Goal: Task Accomplishment & Management: Use online tool/utility

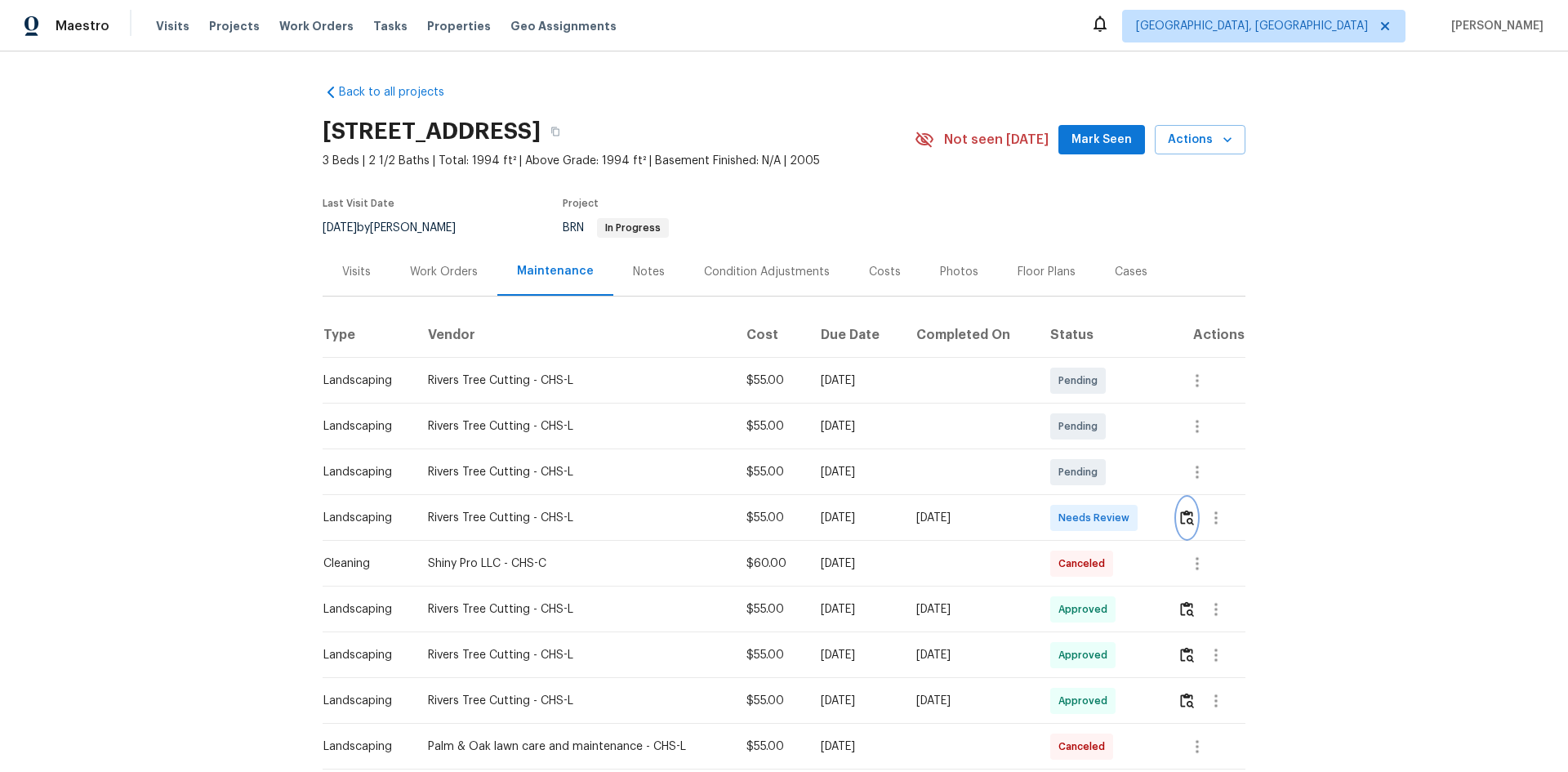
click at [1183, 522] on img "button" at bounding box center [1186, 516] width 13 height 15
click at [1180, 525] on img "button" at bounding box center [1186, 516] width 13 height 15
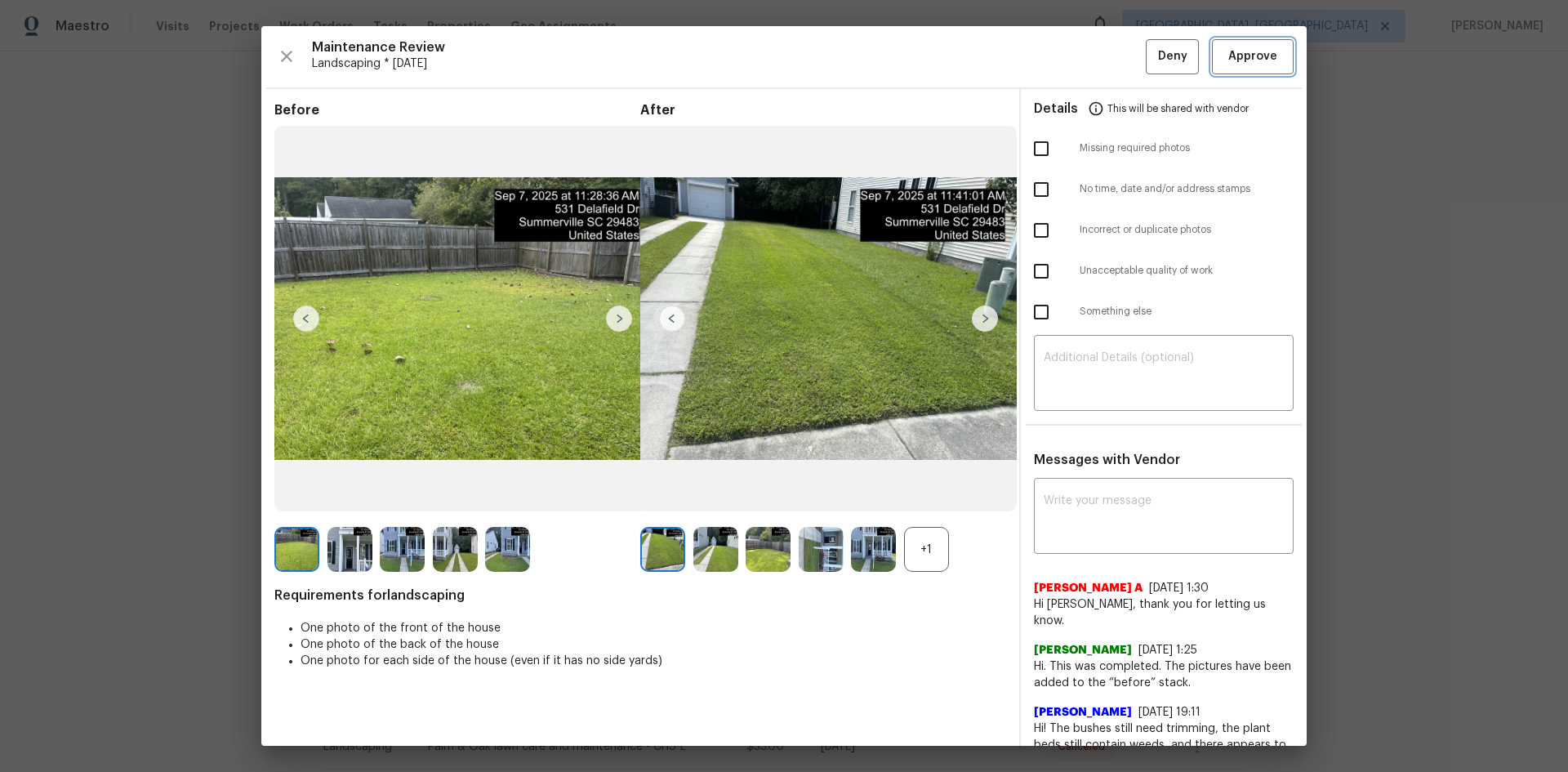
click at [1219, 41] on button "Approve" at bounding box center [1252, 56] width 82 height 35
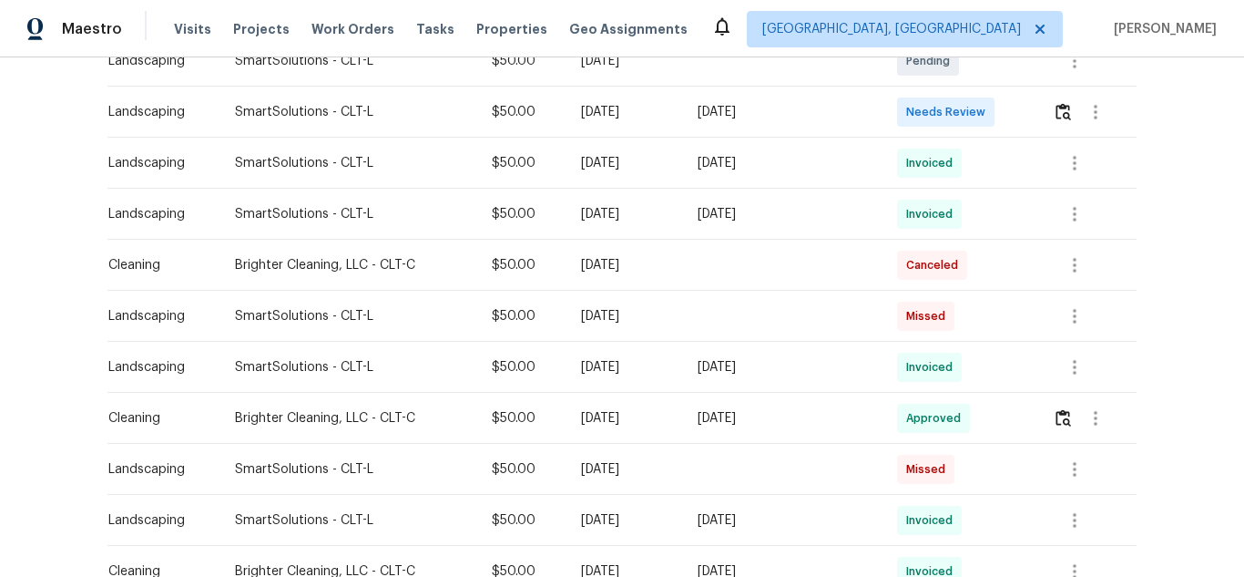
scroll to position [243, 0]
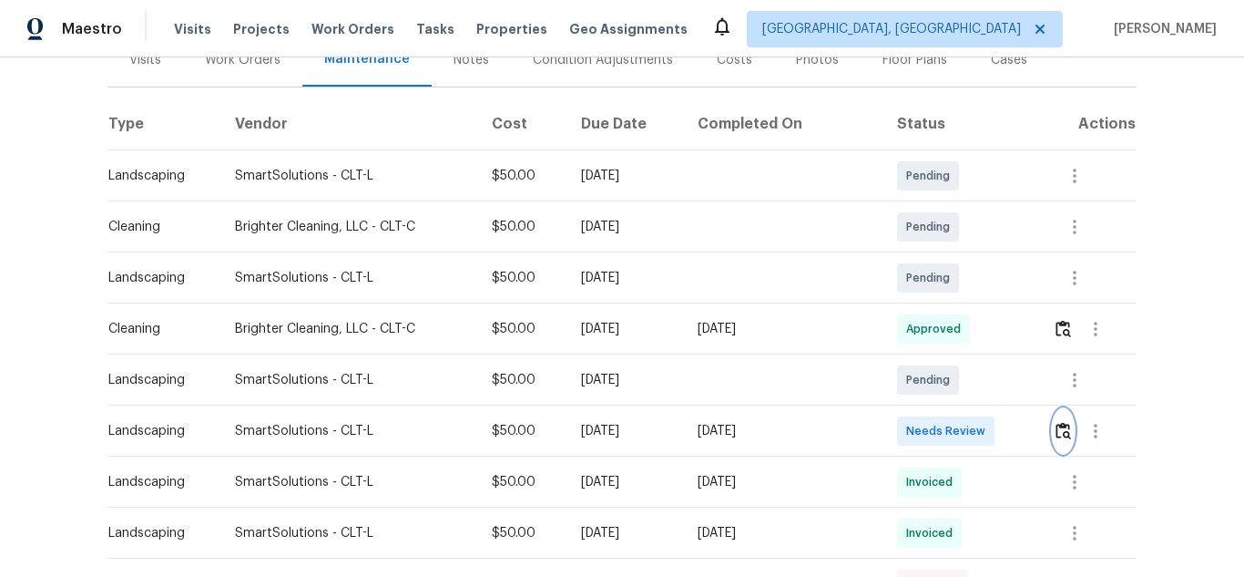
click at [1053, 428] on button "button" at bounding box center [1063, 431] width 21 height 44
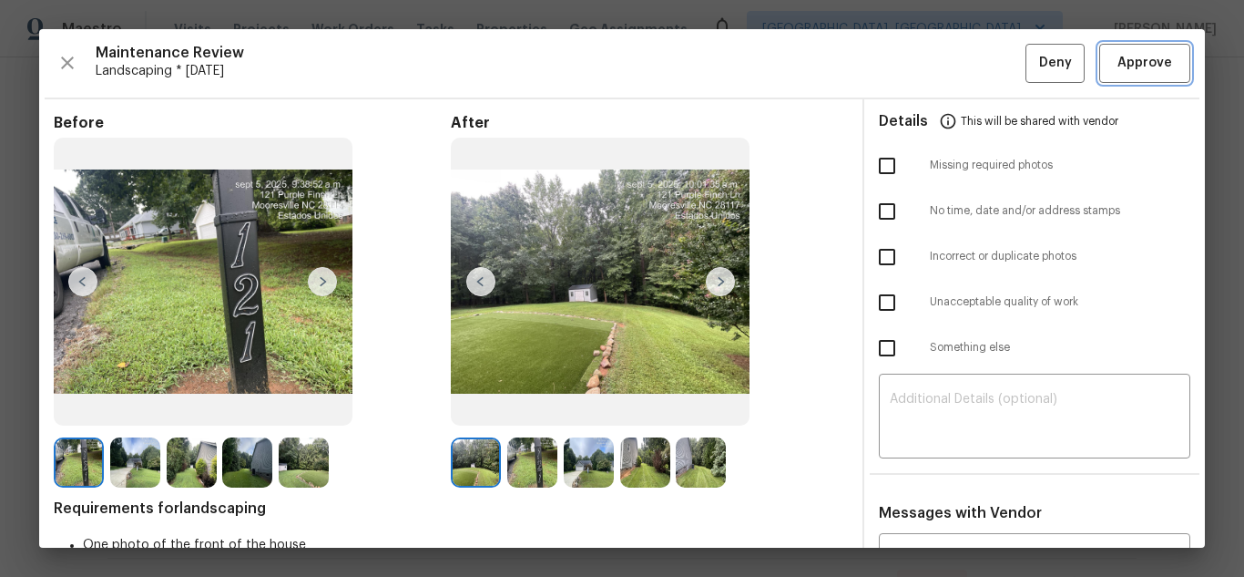
click at [1131, 80] on button "Approve" at bounding box center [1144, 63] width 91 height 39
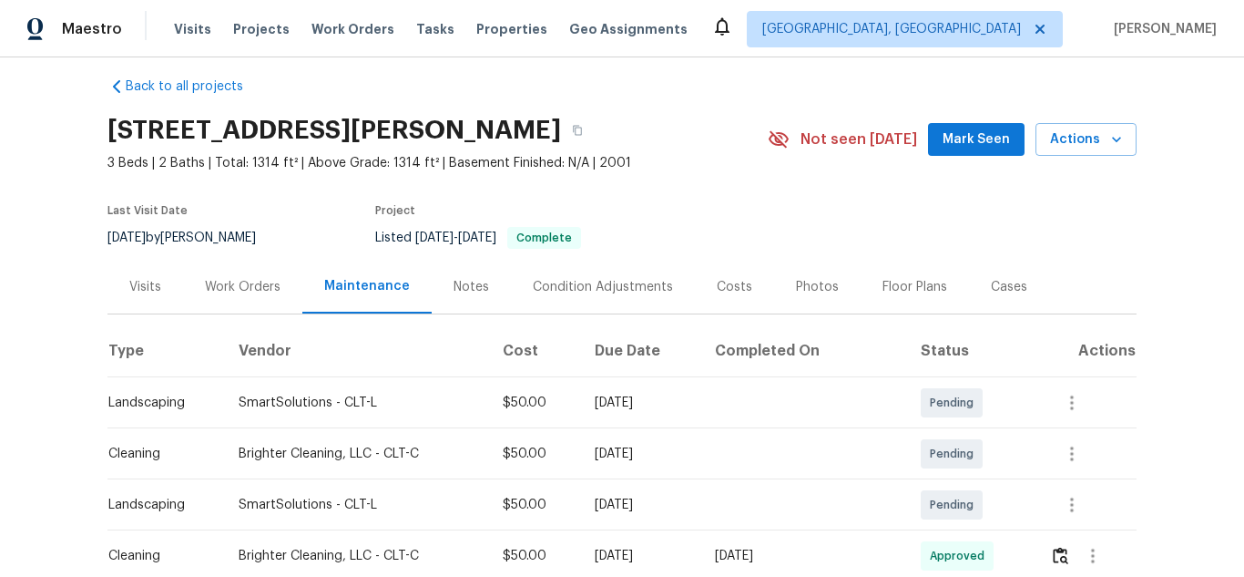
scroll to position [0, 0]
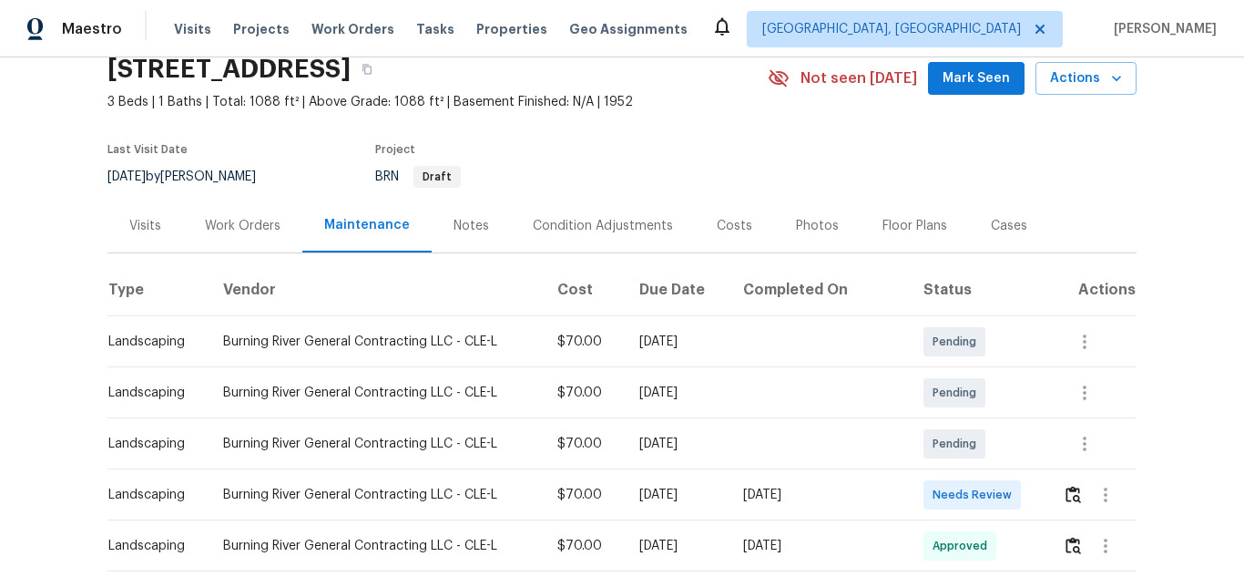
scroll to position [182, 0]
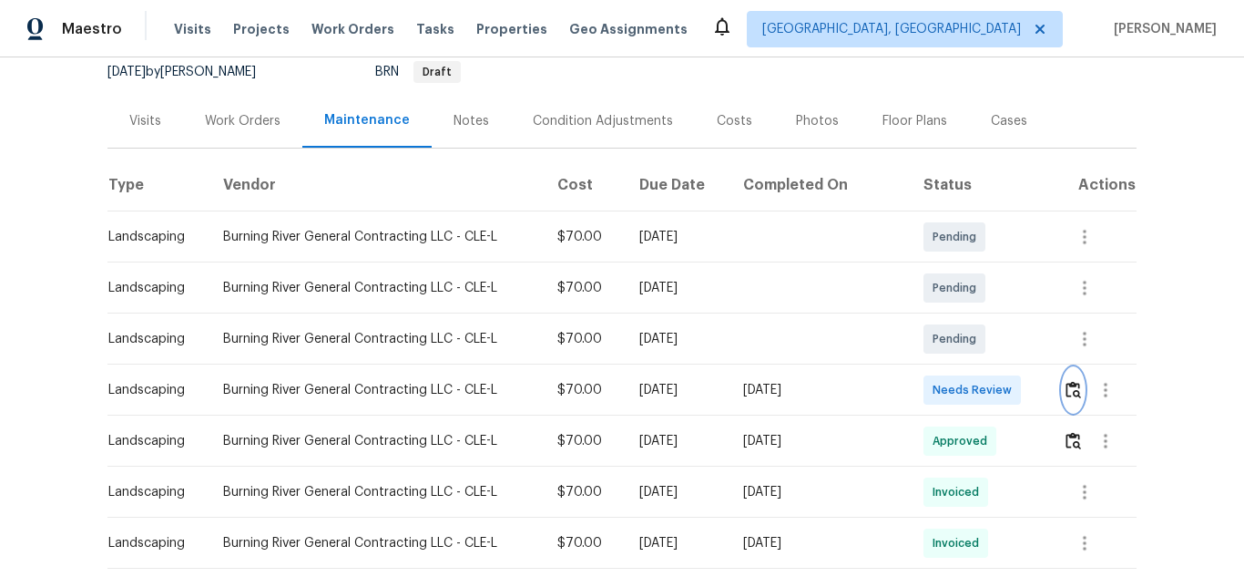
click at [1073, 392] on img "button" at bounding box center [1073, 389] width 15 height 17
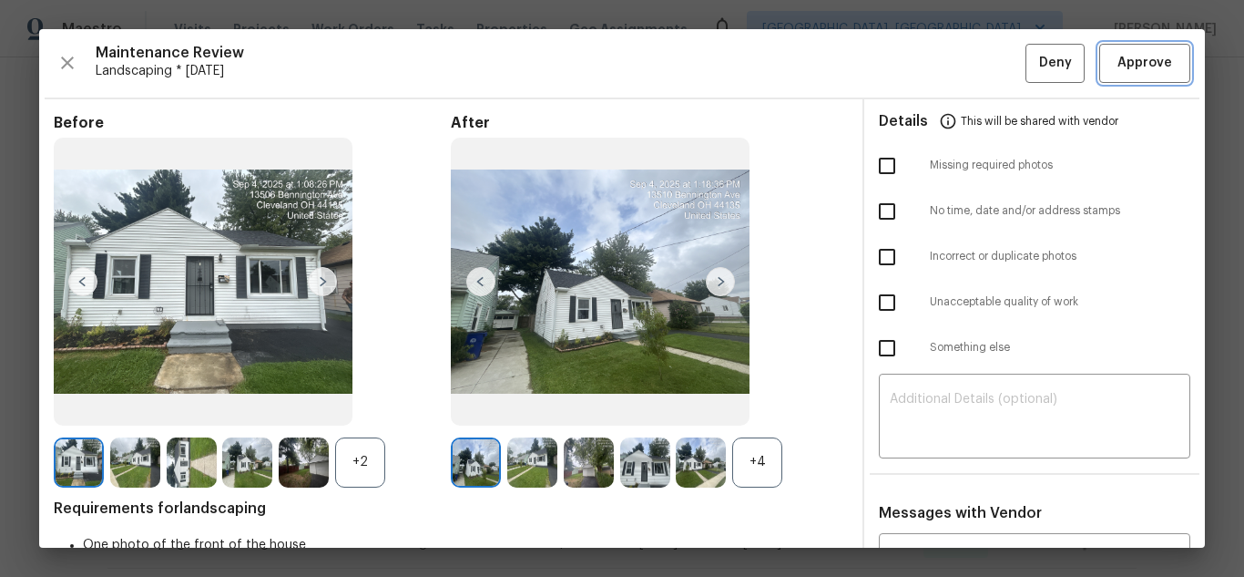
drag, startPoint x: 1119, startPoint y: 58, endPoint x: 1193, endPoint y: 107, distance: 88.2
click at [1119, 58] on span "Approve" at bounding box center [1145, 63] width 55 height 23
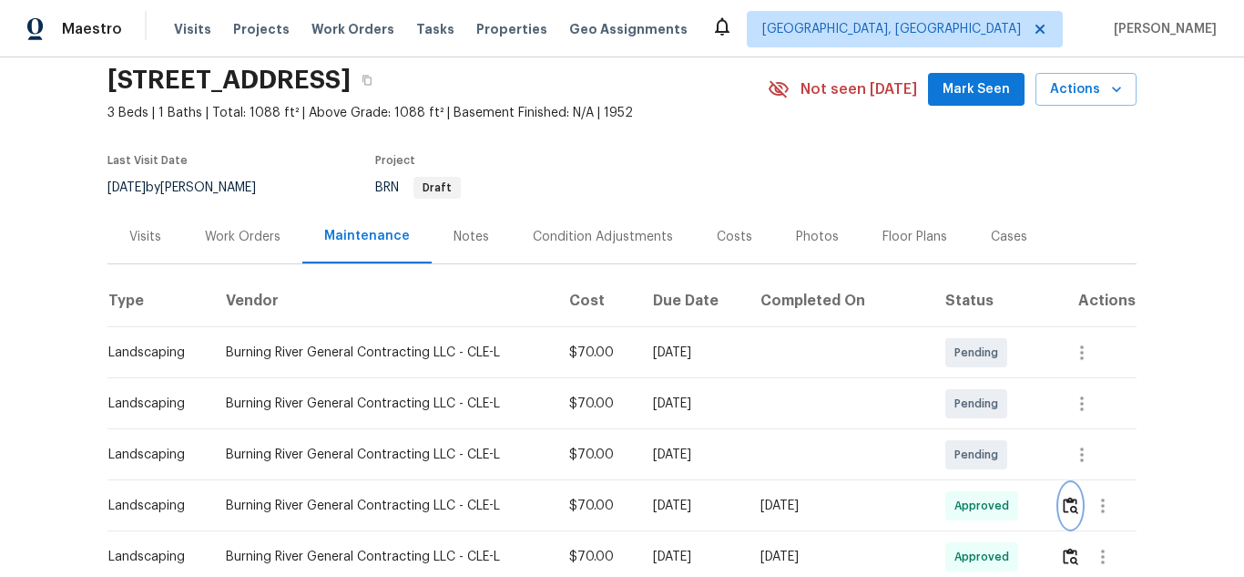
scroll to position [0, 0]
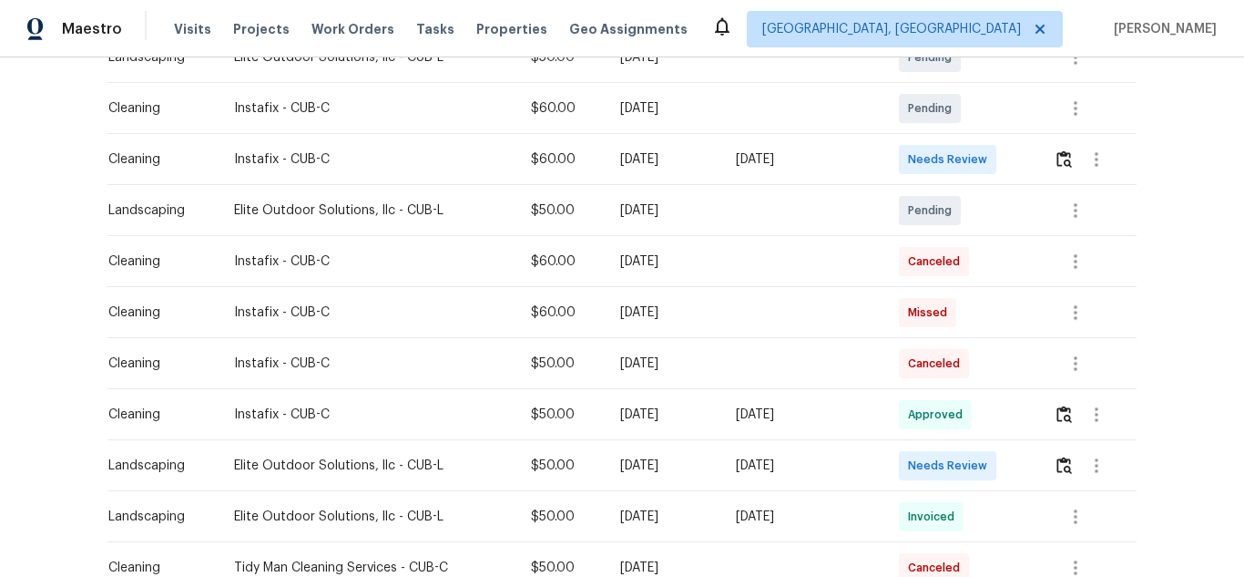
scroll to position [432, 0]
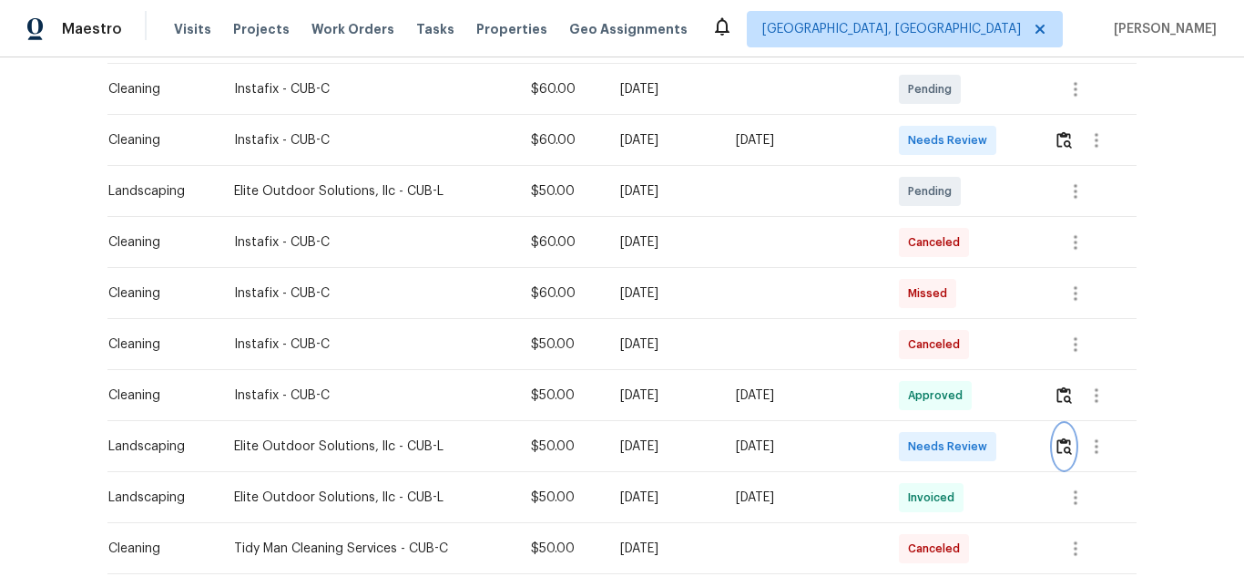
click at [1057, 449] on img "button" at bounding box center [1064, 445] width 15 height 17
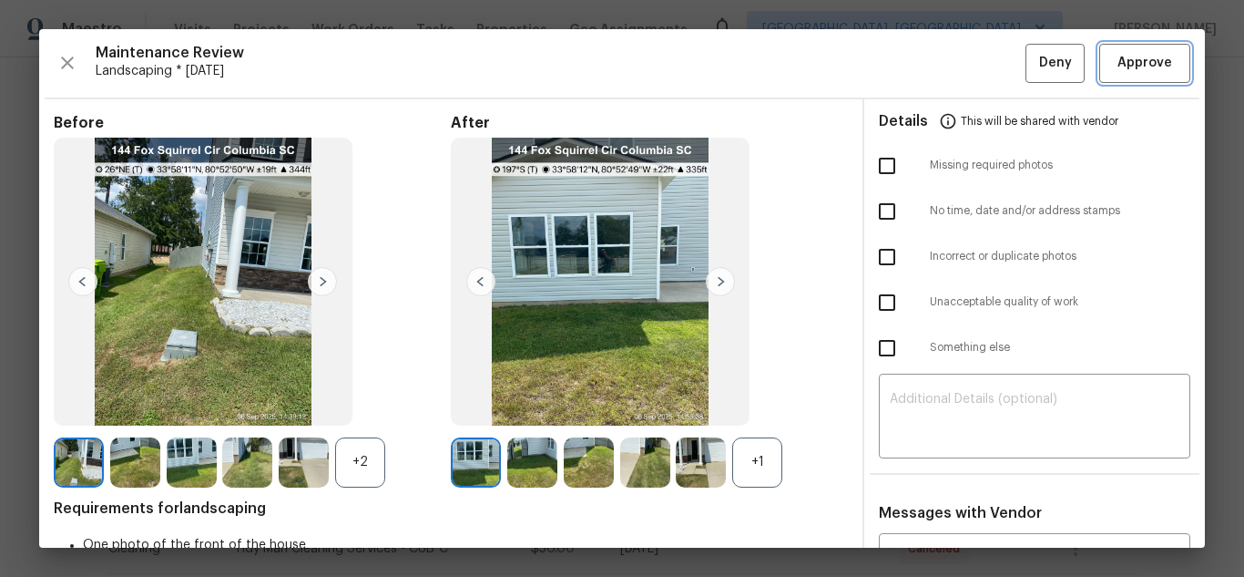
drag, startPoint x: 1123, startPoint y: 53, endPoint x: 1061, endPoint y: 30, distance: 66.0
click at [1123, 53] on span "Approve" at bounding box center [1145, 63] width 55 height 23
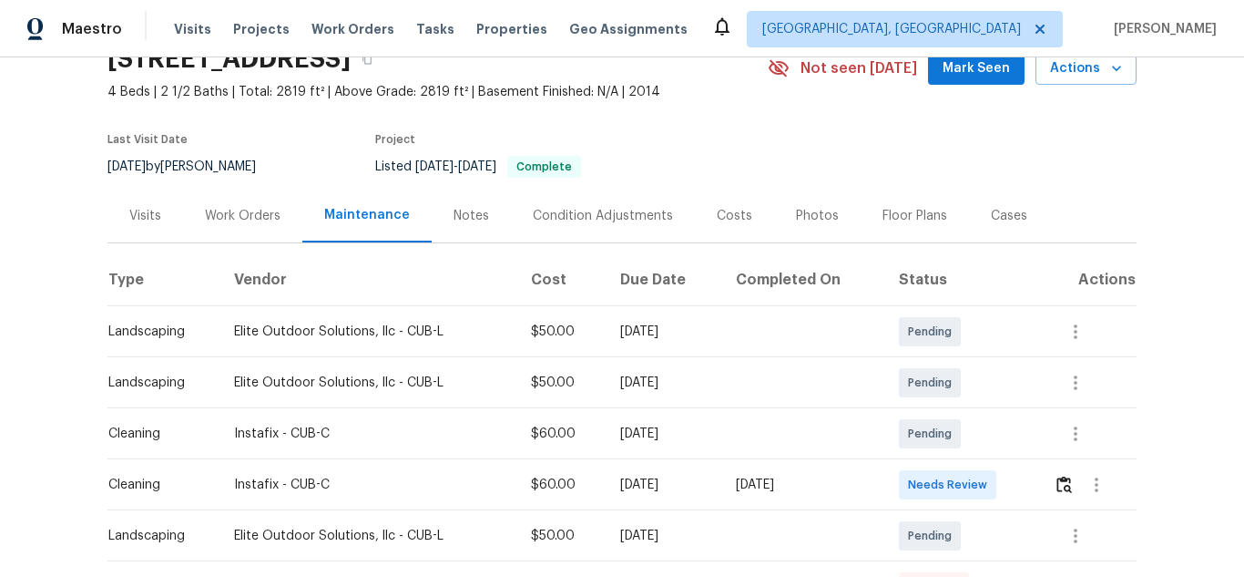
scroll to position [0, 0]
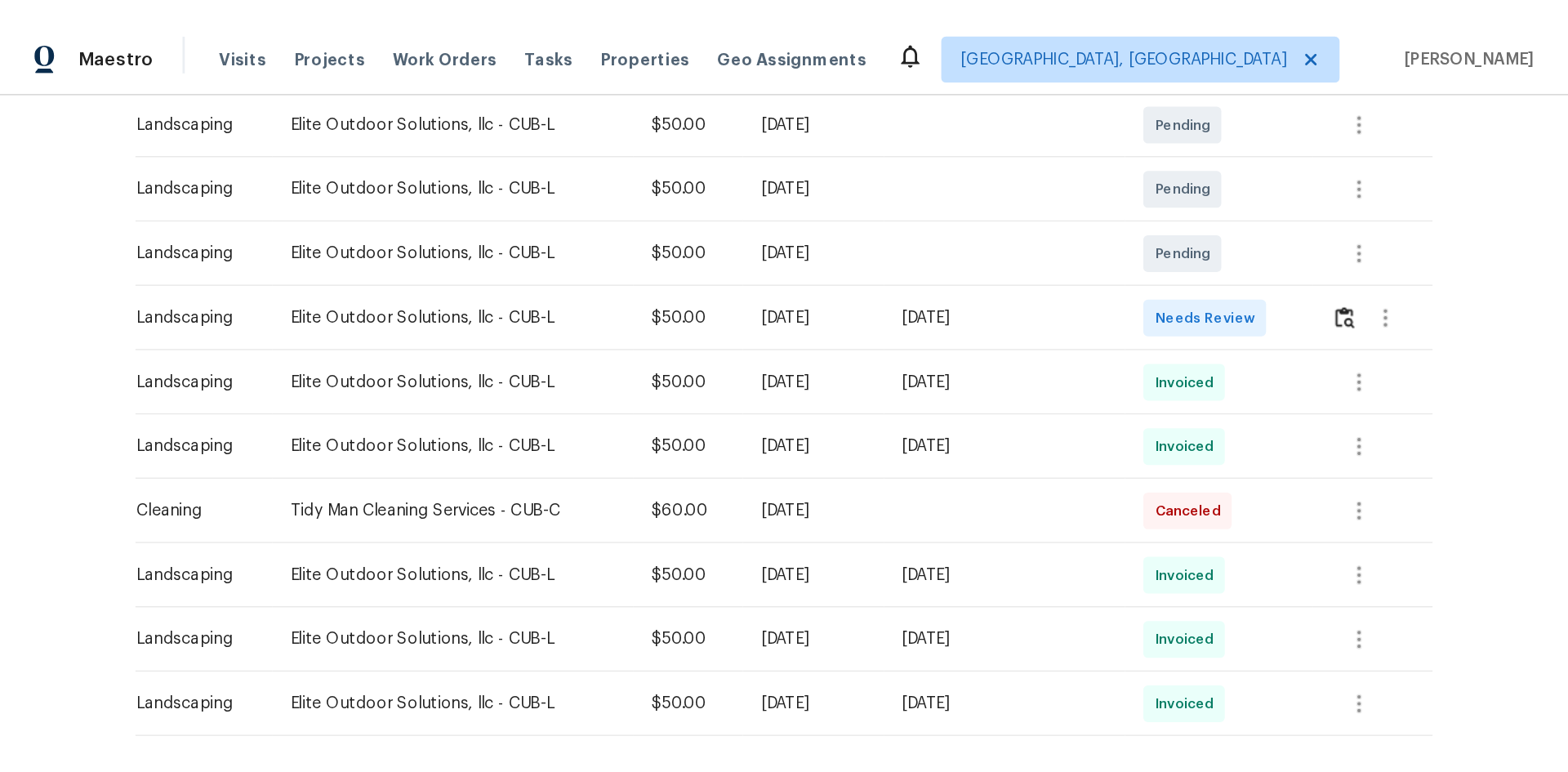
scroll to position [55, 0]
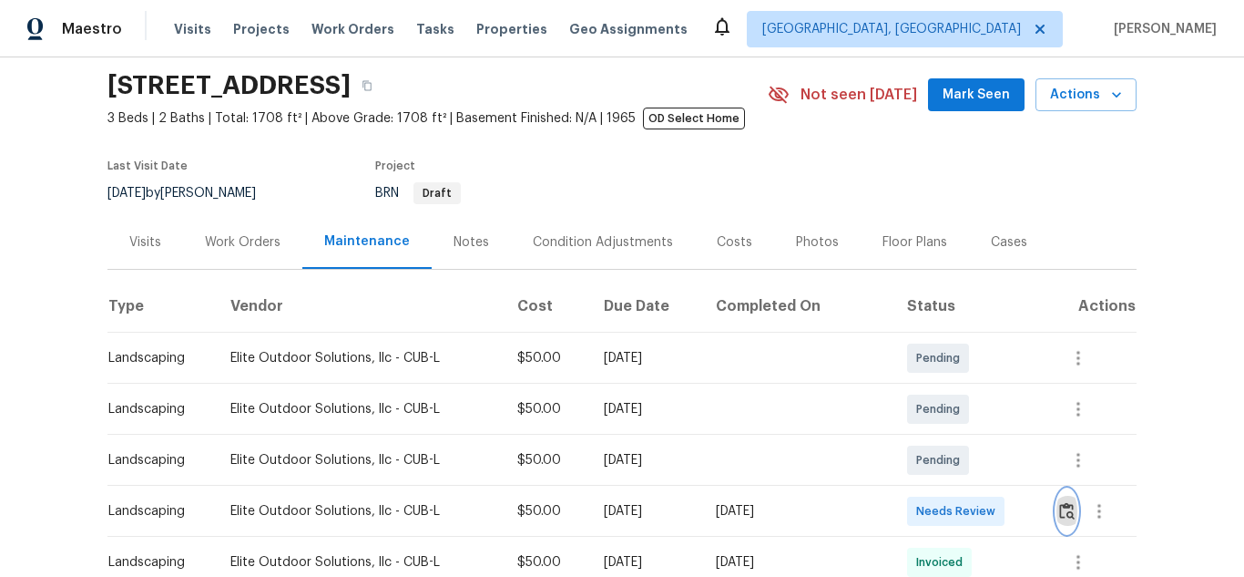
click at [1059, 508] on img "button" at bounding box center [1066, 510] width 15 height 17
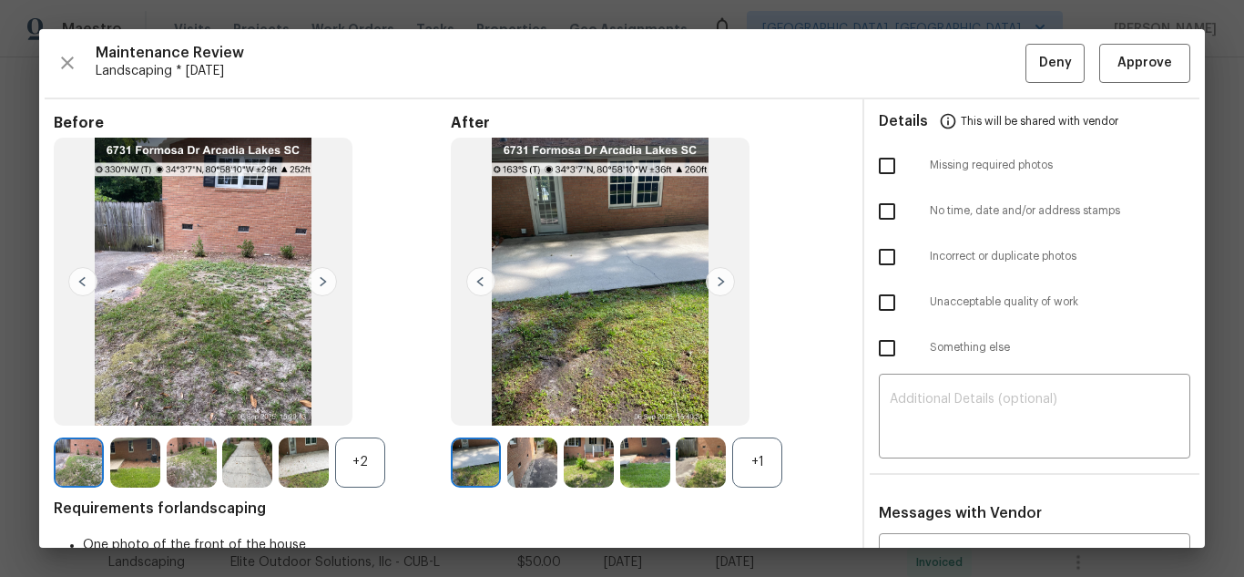
drag, startPoint x: 867, startPoint y: 146, endPoint x: 874, endPoint y: 169, distance: 24.5
click at [868, 147] on input "checkbox" at bounding box center [887, 166] width 38 height 38
checkbox input "true"
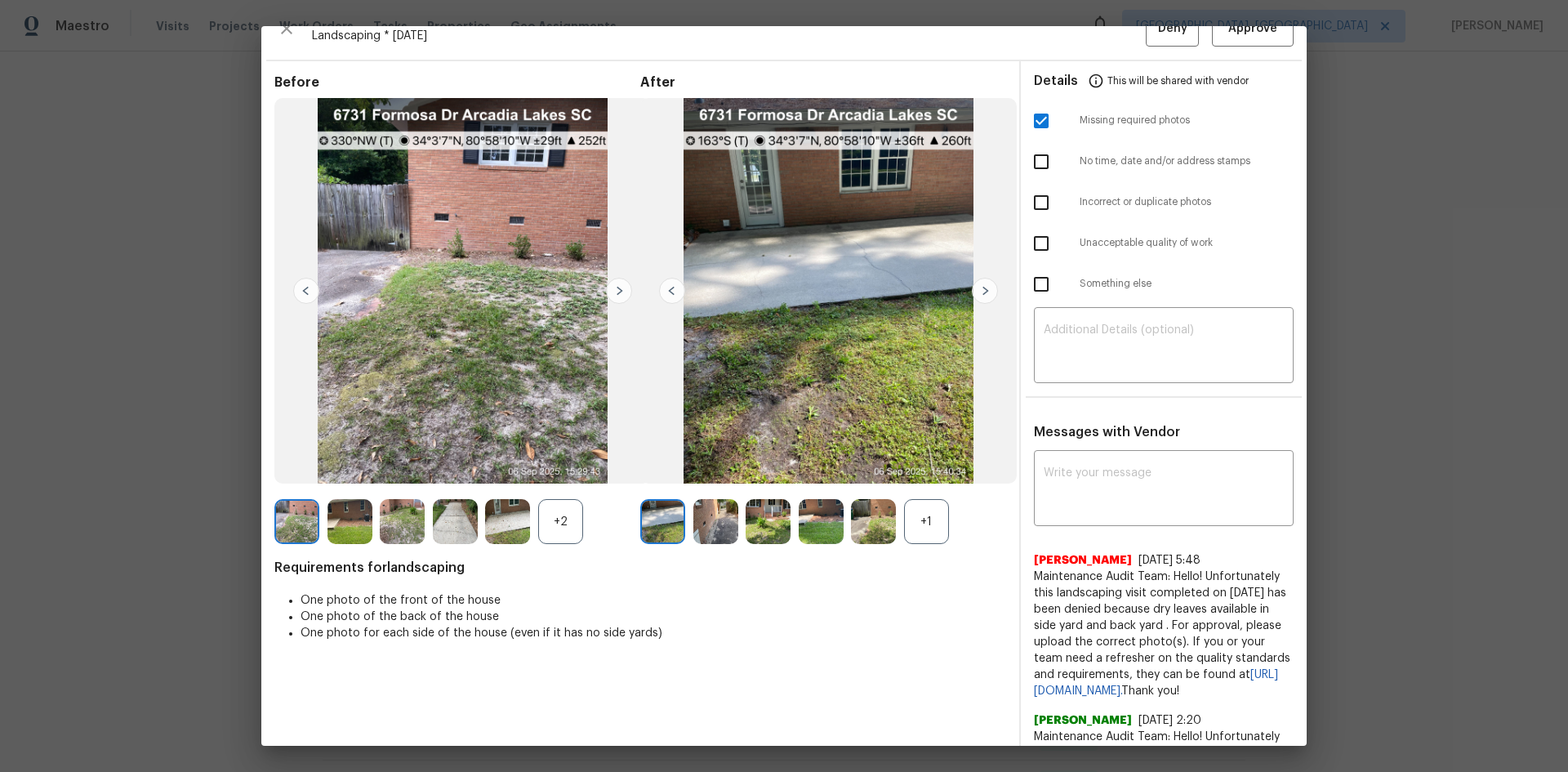
scroll to position [0, 0]
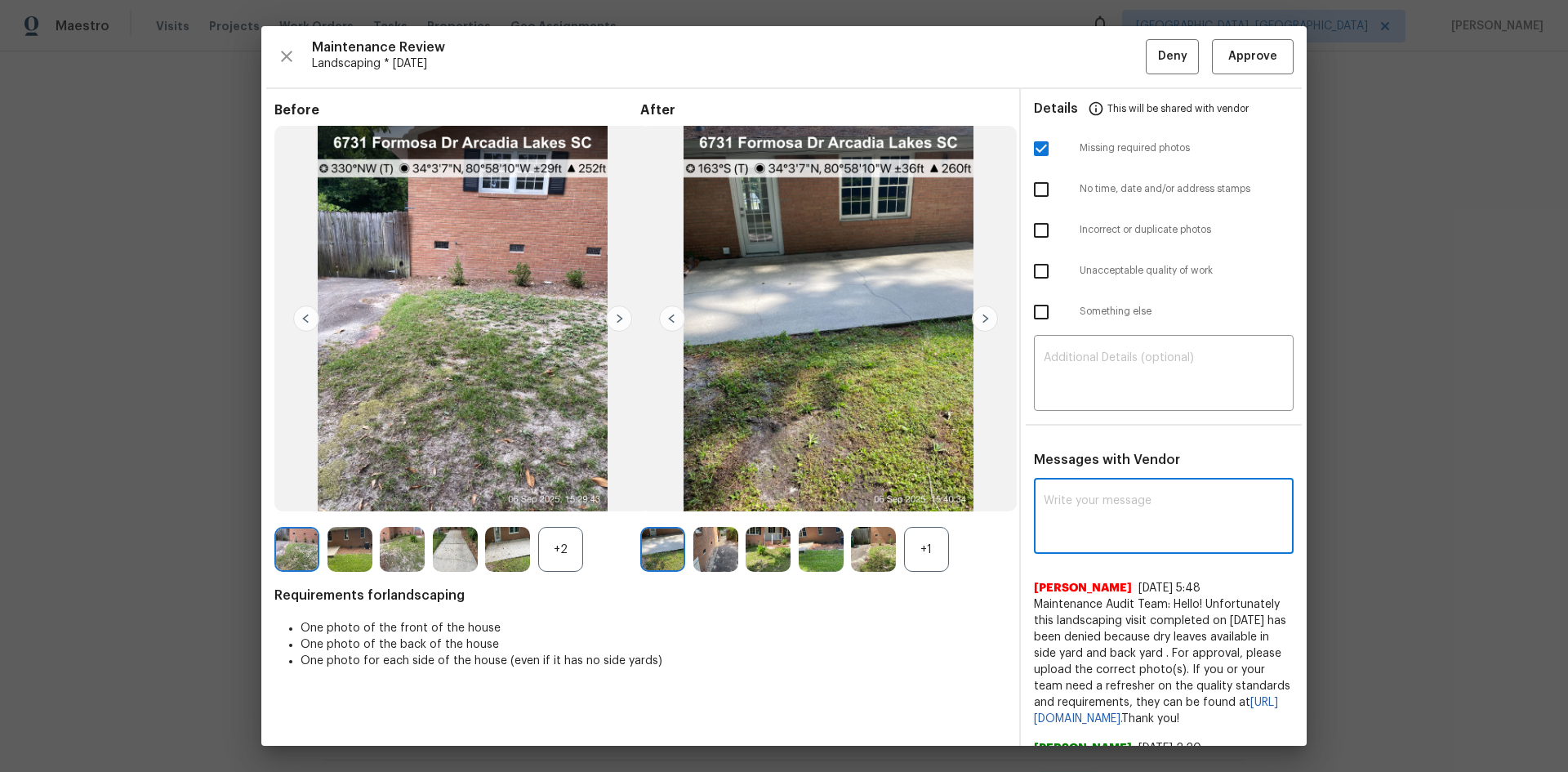
click at [1096, 516] on textarea at bounding box center [1164, 517] width 240 height 46
paste textarea "Maintenance Audit Team: Hello! Unfortunately, this landscaping visit completed …"
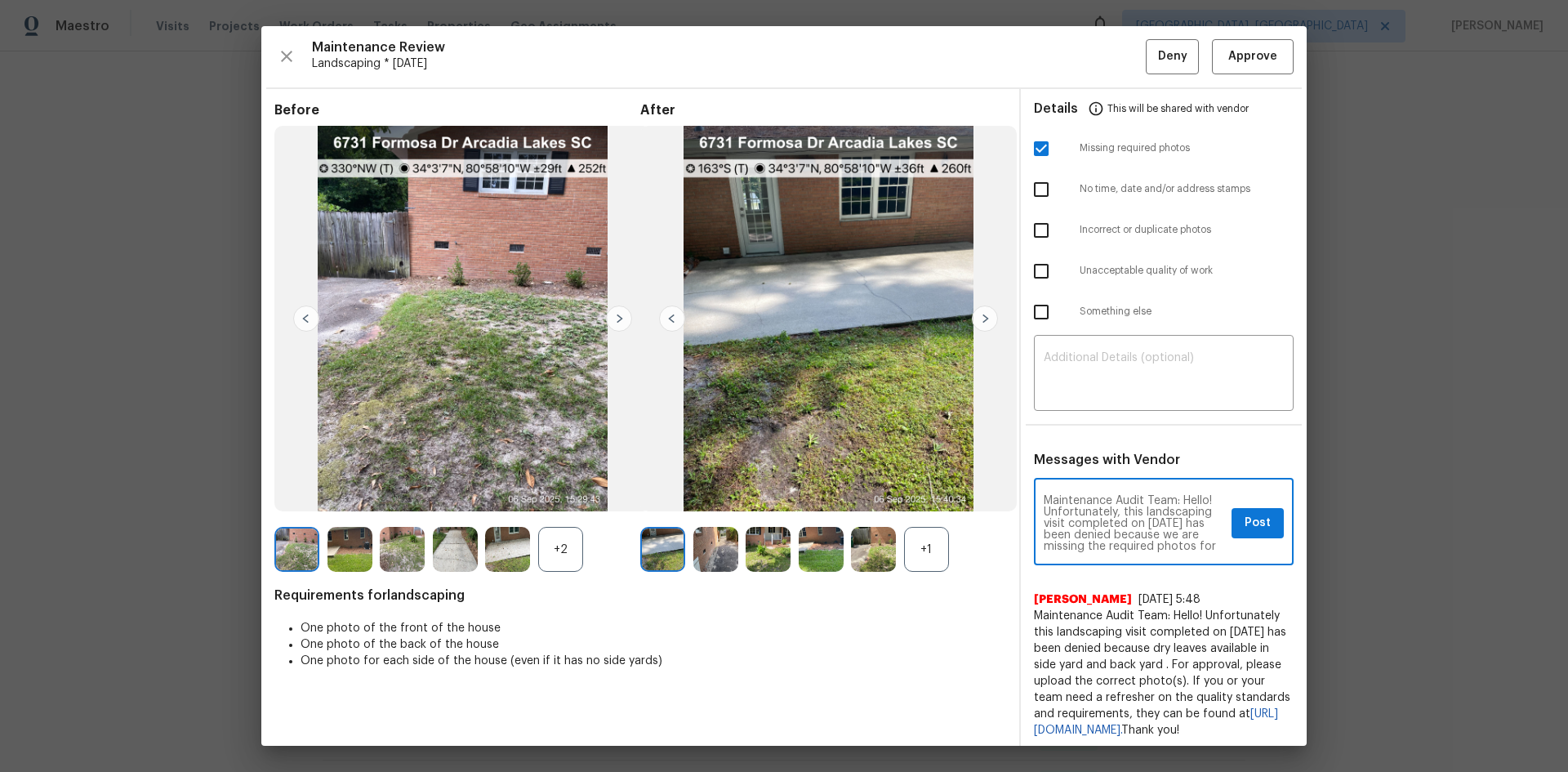
click at [1114, 516] on textarea "Maintenance Audit Team: Hello! Unfortunately, this landscaping visit completed …" at bounding box center [1134, 524] width 181 height 57
type textarea "Maintenance Audit Team: Hello! Unfortunately, this landscaping visit completed …"
click at [1107, 391] on textarea at bounding box center [1164, 375] width 240 height 46
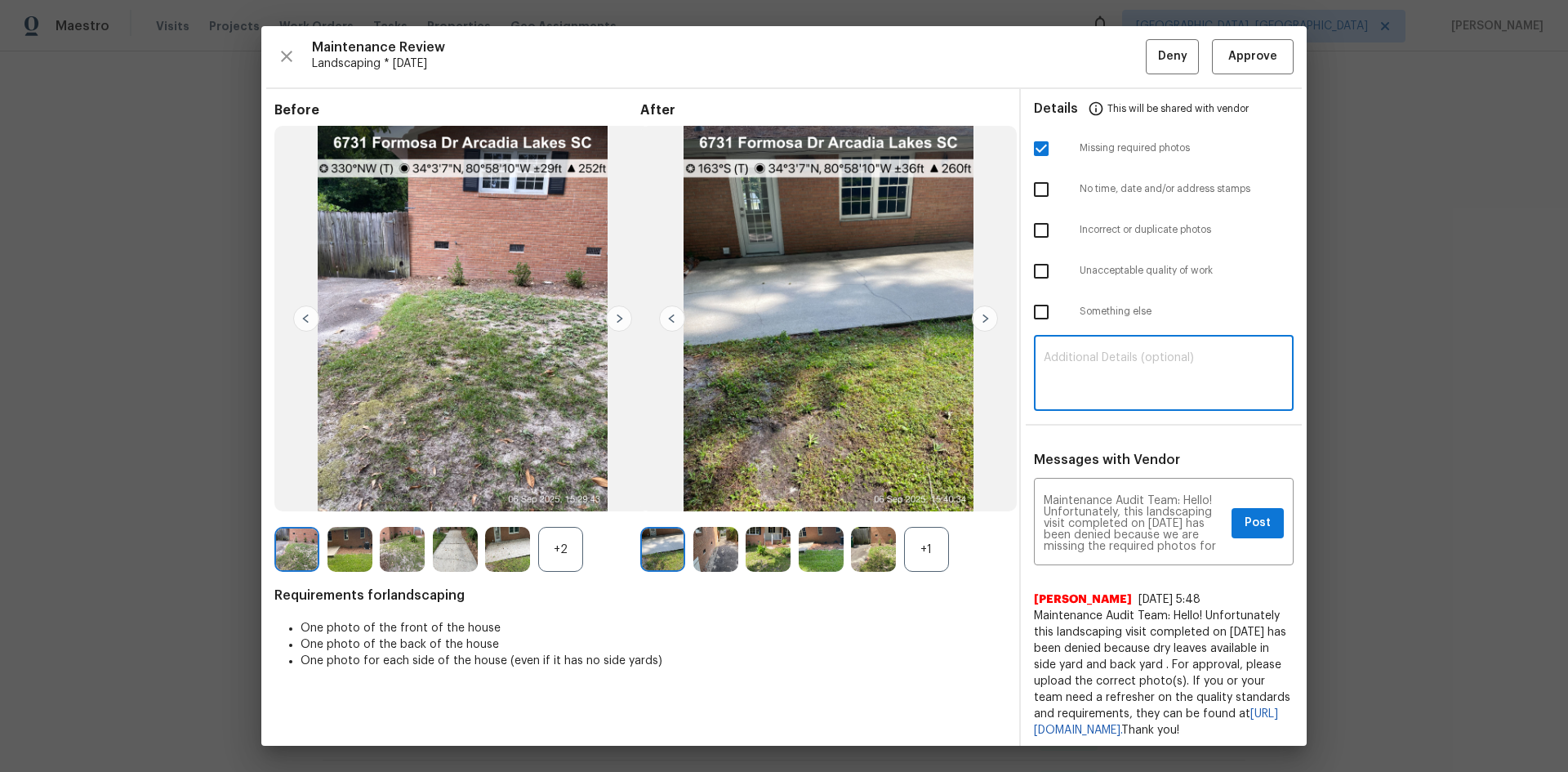
paste textarea "Maintenance Audit Team: Hello! Unfortunately, this landscaping visit completed …"
type textarea "Maintenance Audit Team: Hello! Unfortunately, this landscaping visit completed …"
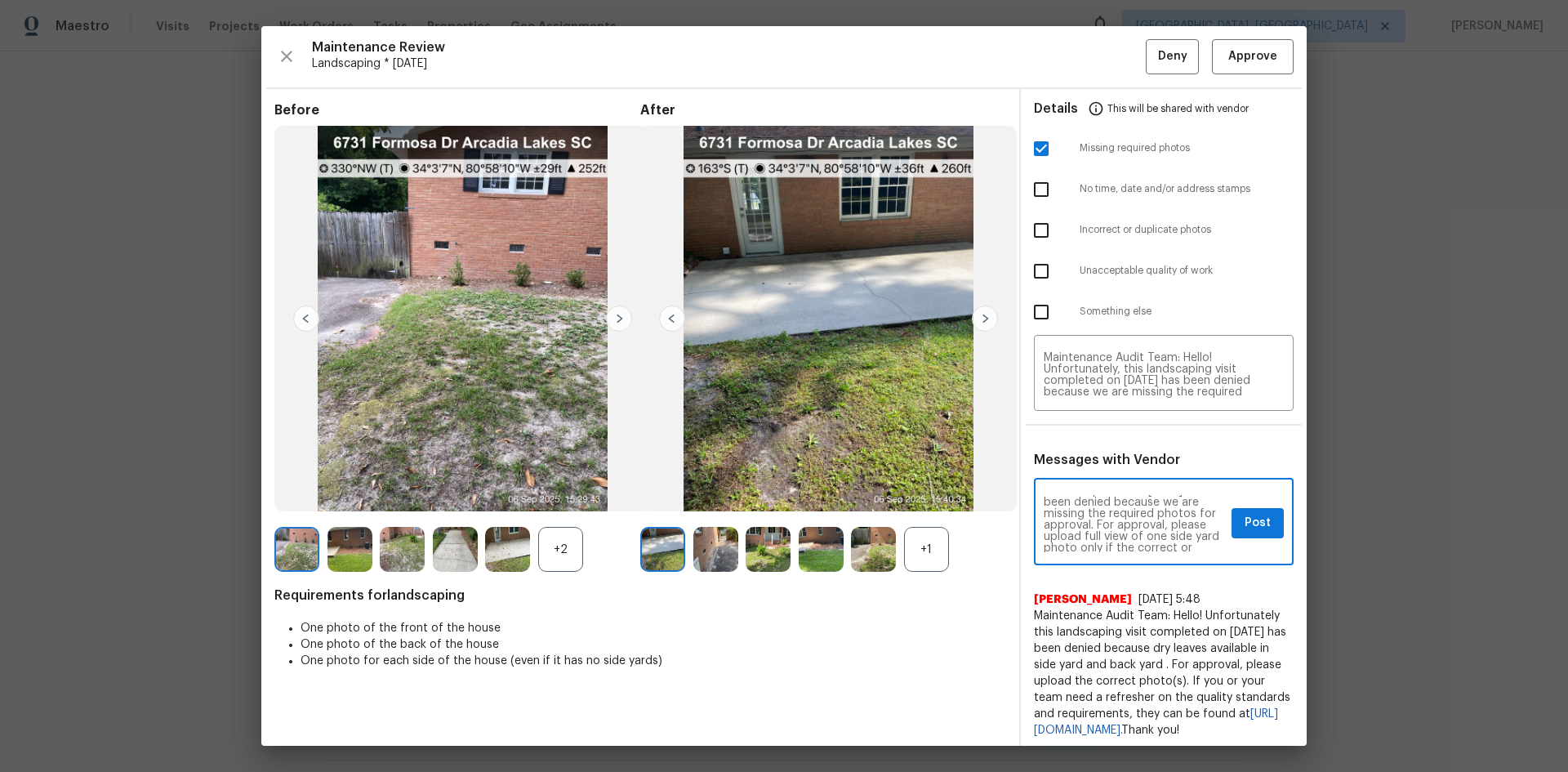
scroll to position [65, 0]
click at [1114, 516] on span "Post" at bounding box center [1257, 523] width 26 height 21
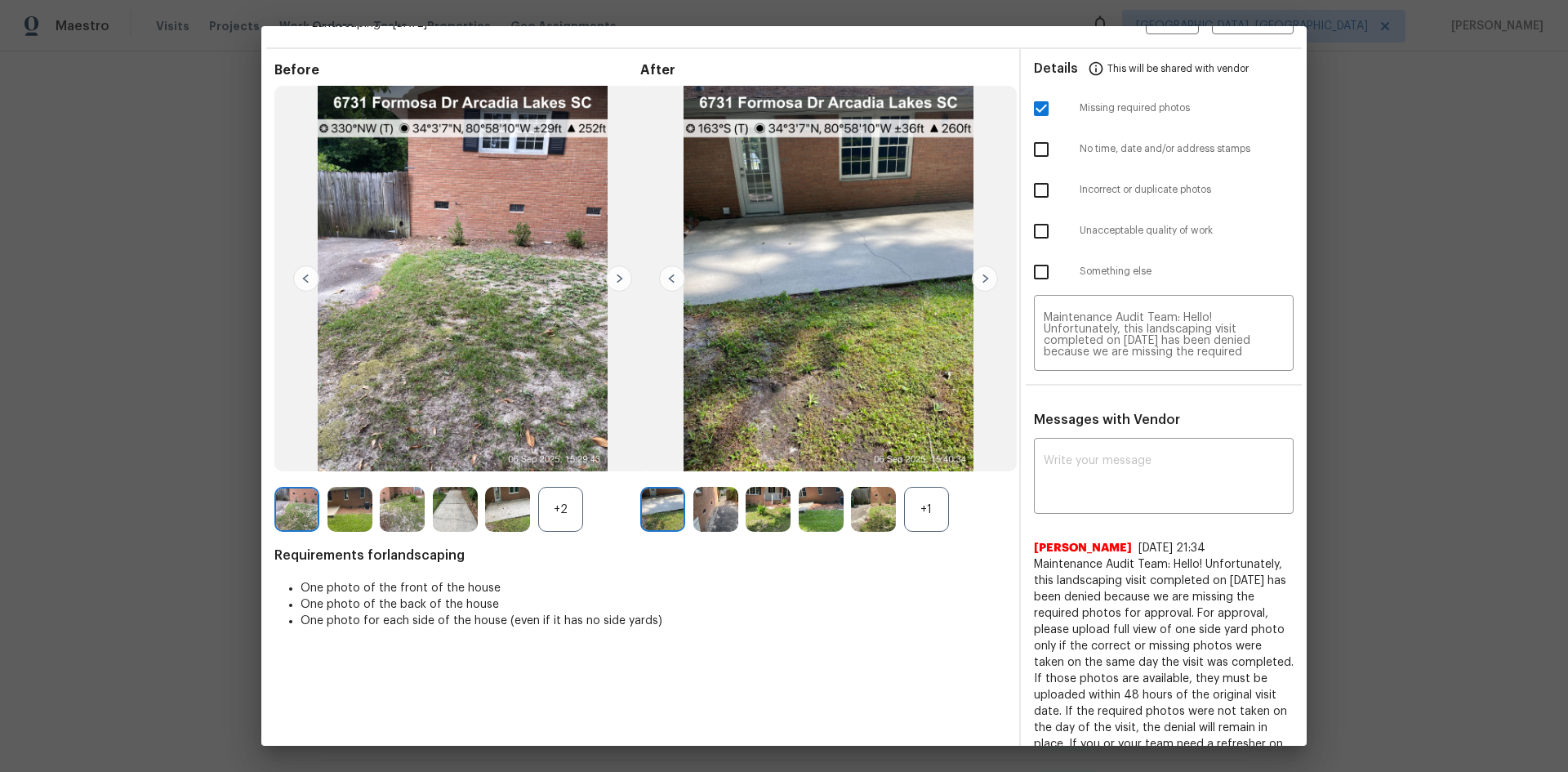
scroll to position [0, 0]
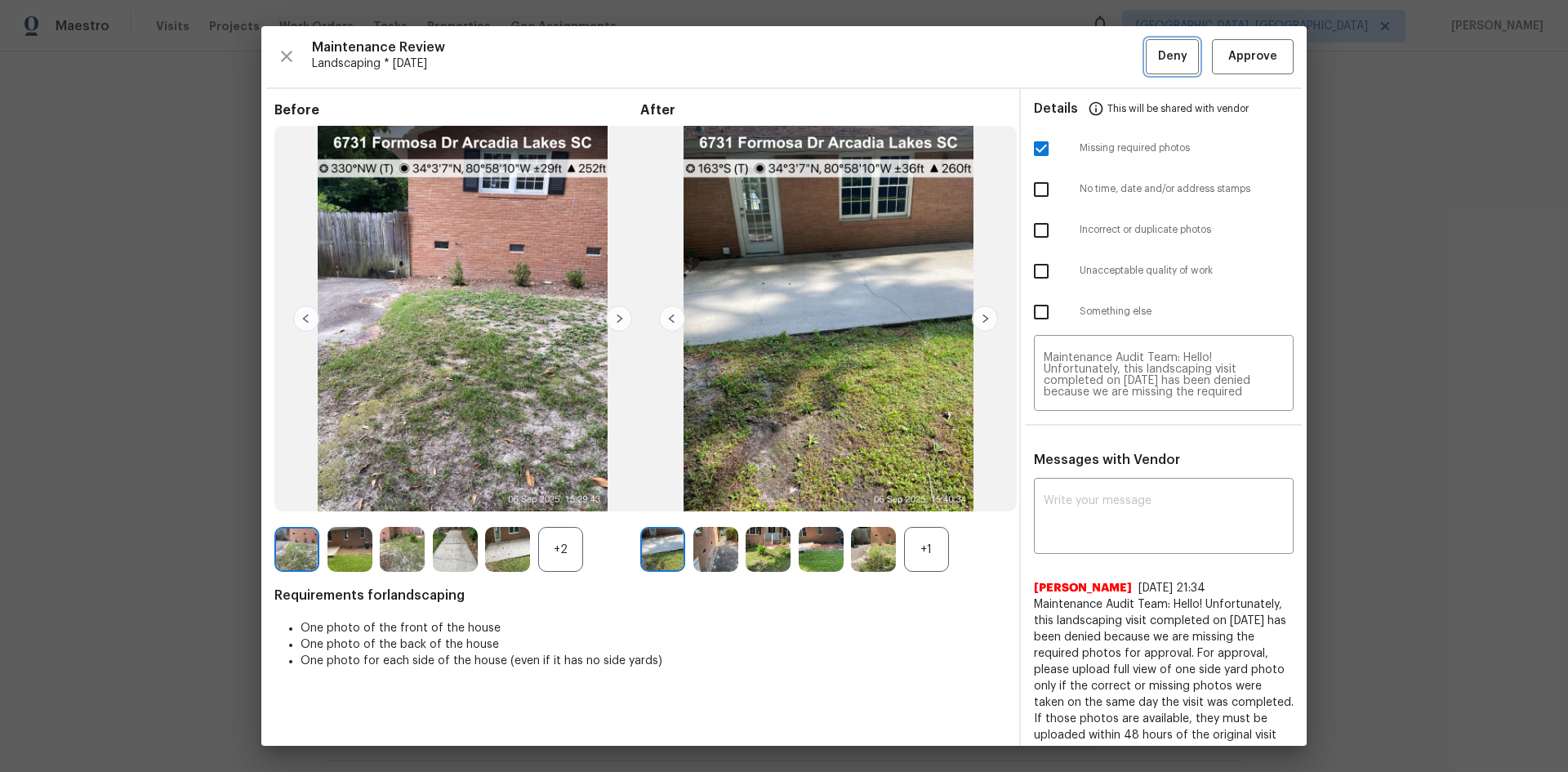
click at [1114, 68] on button "Deny" at bounding box center [1172, 56] width 53 height 35
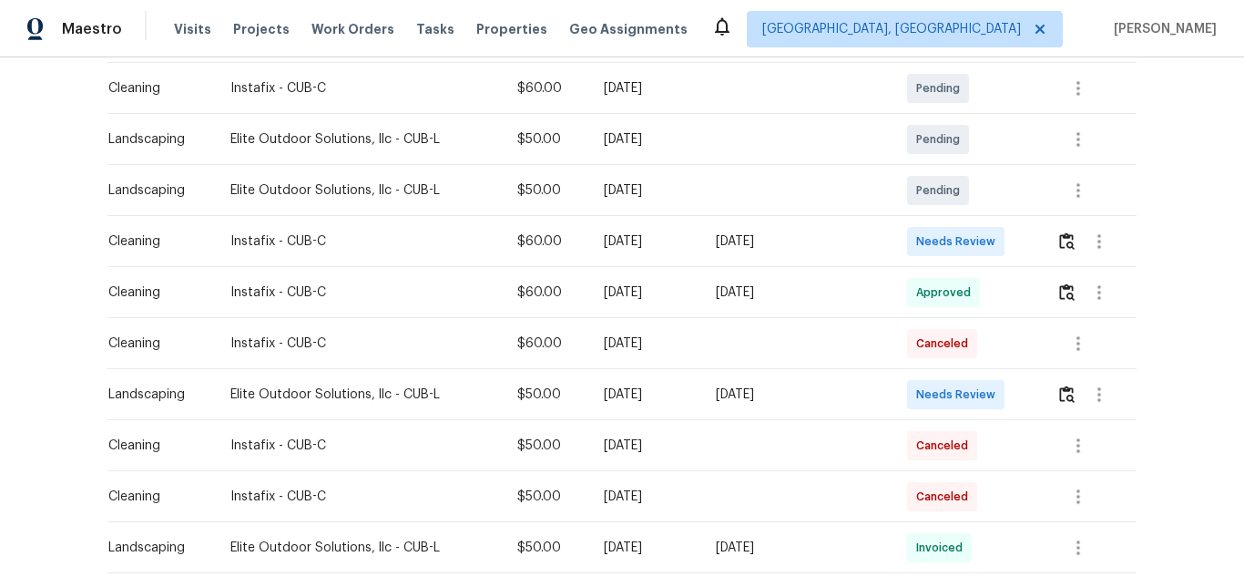
scroll to position [334, 0]
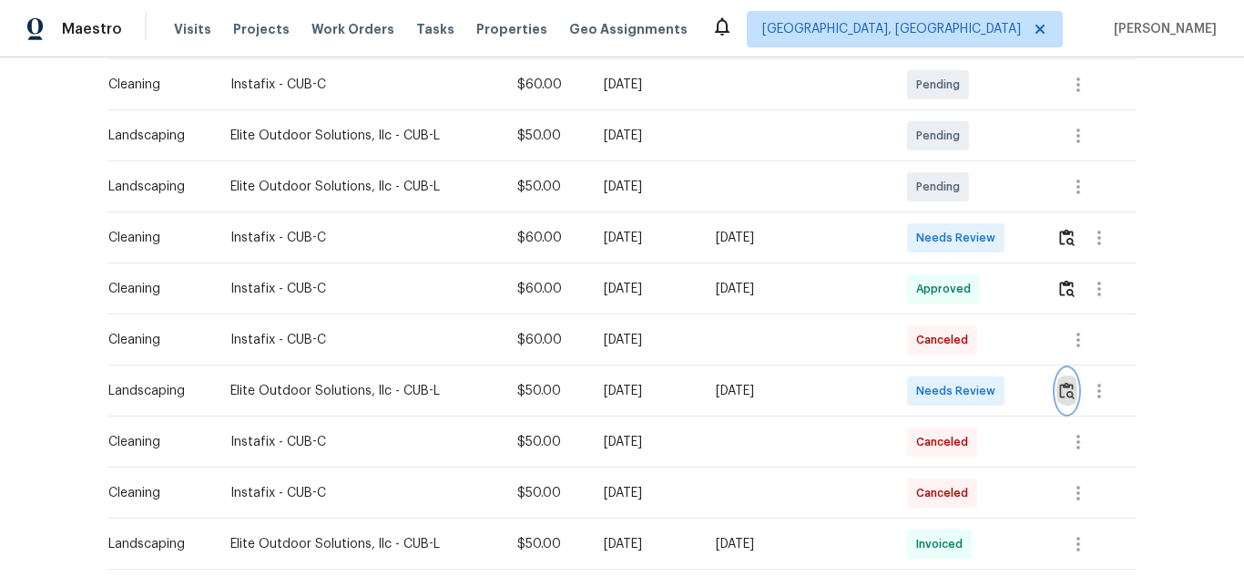
click at [1059, 391] on img "button" at bounding box center [1066, 390] width 15 height 17
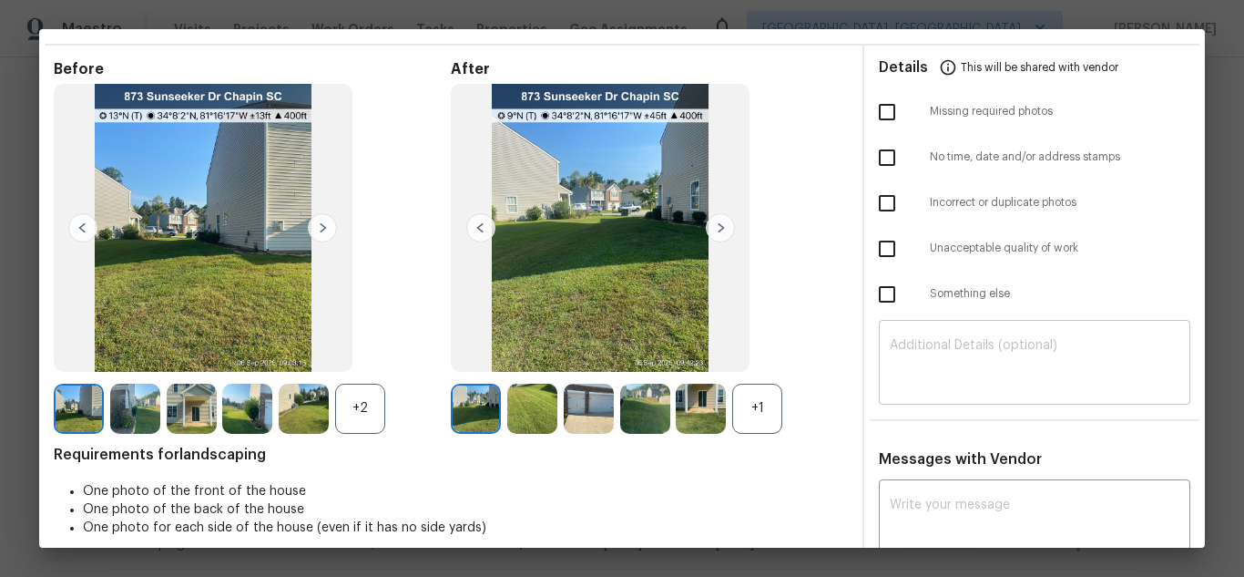
scroll to position [0, 0]
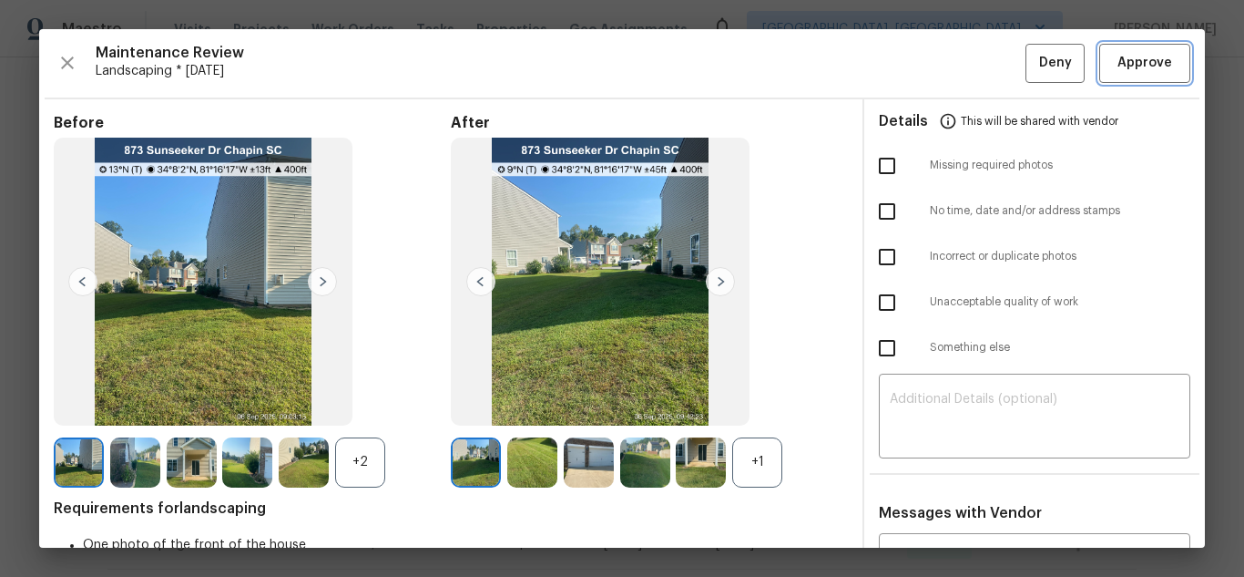
drag, startPoint x: 1149, startPoint y: 78, endPoint x: 1156, endPoint y: 90, distance: 13.9
click at [1148, 77] on button "Approve" at bounding box center [1144, 63] width 91 height 39
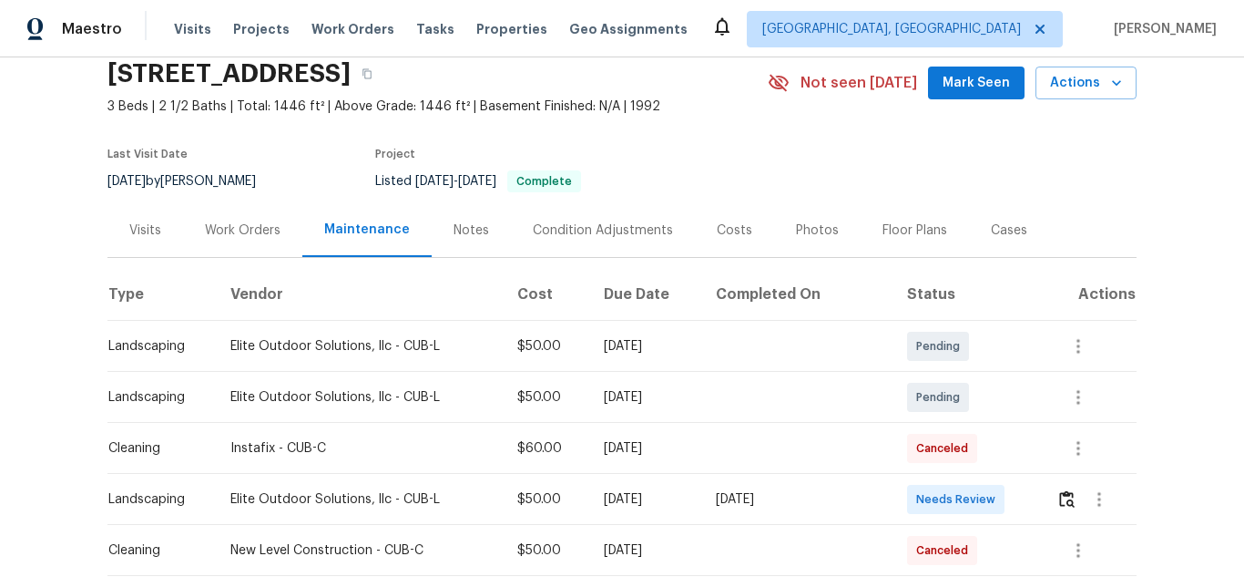
scroll to position [61, 0]
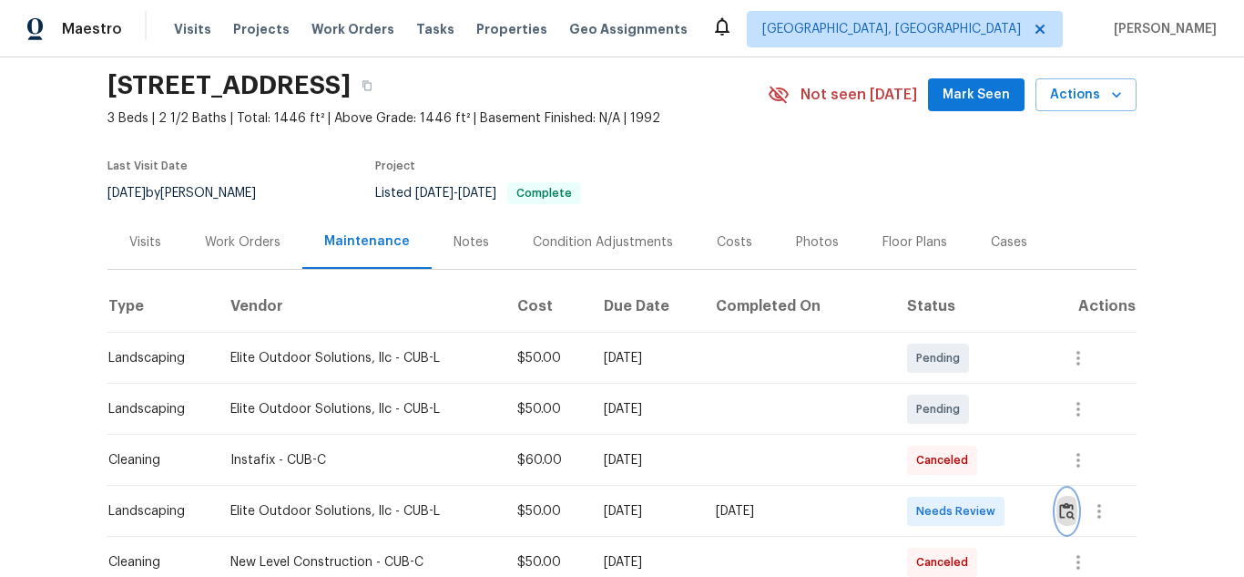
click at [1060, 503] on img "button" at bounding box center [1066, 510] width 15 height 17
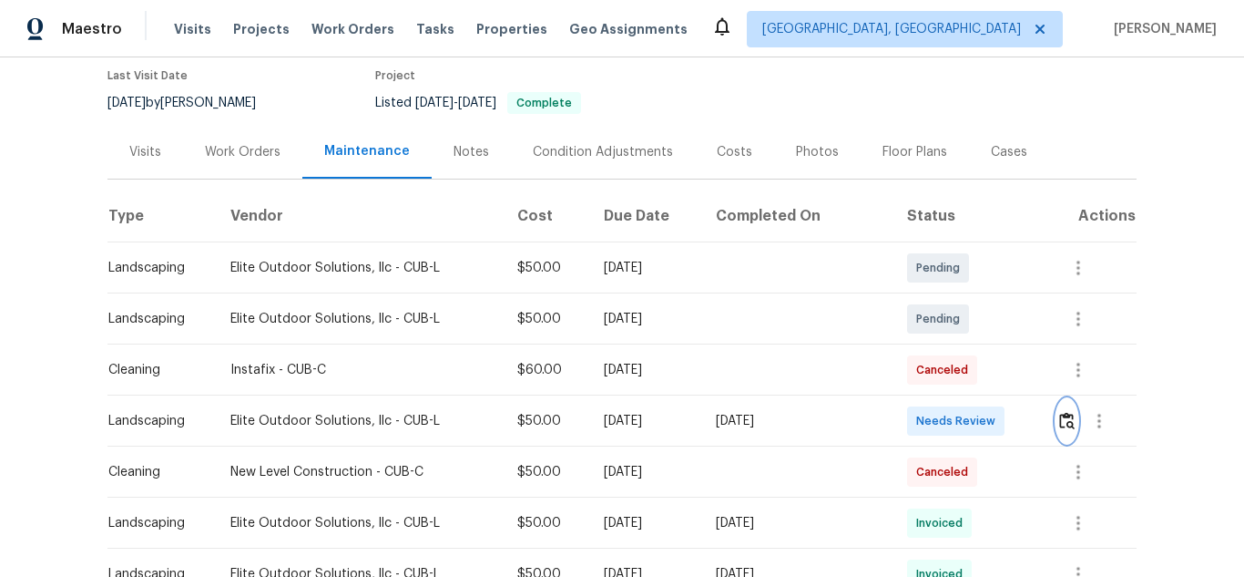
scroll to position [0, 0]
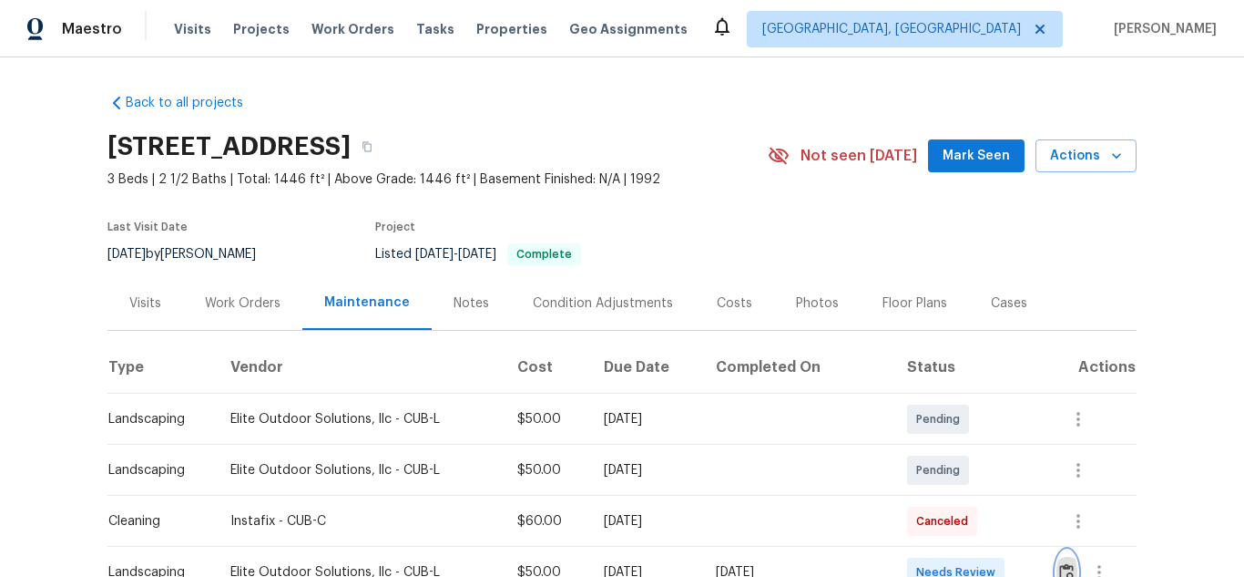
click at [1058, 558] on button "button" at bounding box center [1067, 572] width 21 height 44
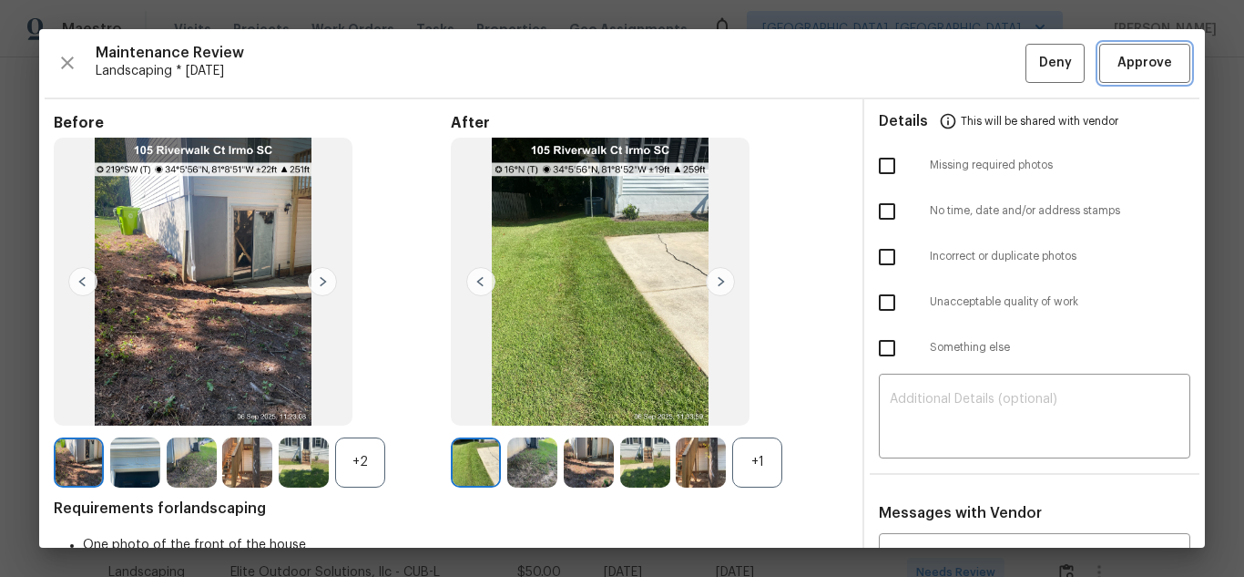
drag, startPoint x: 1129, startPoint y: 60, endPoint x: 1133, endPoint y: 51, distance: 10.2
click at [1129, 60] on span "Approve" at bounding box center [1145, 63] width 55 height 23
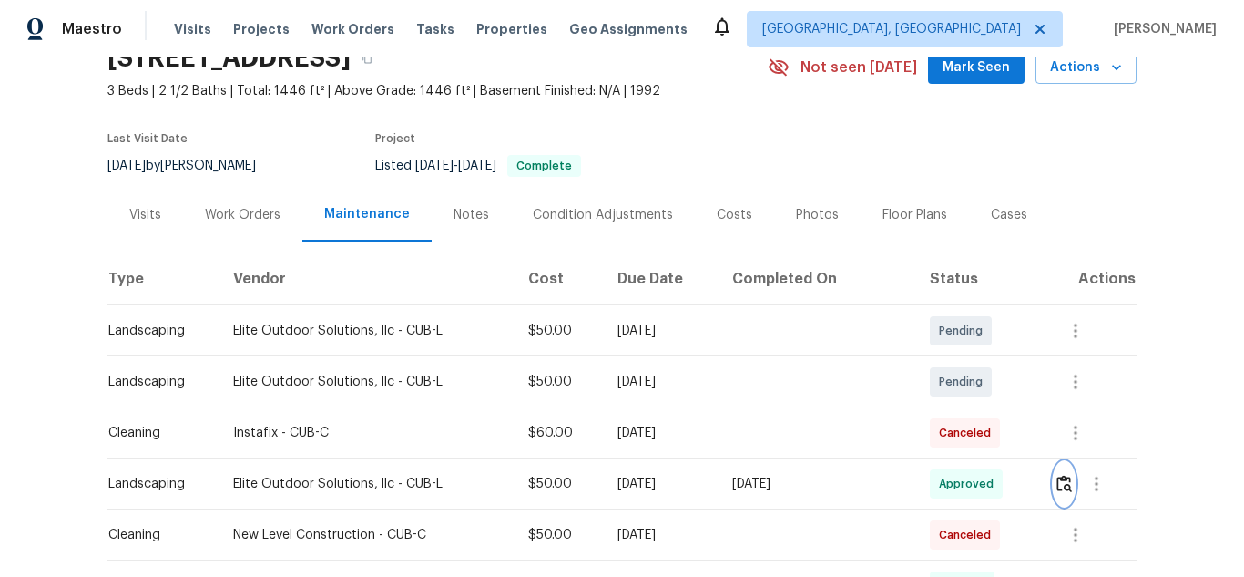
scroll to position [273, 0]
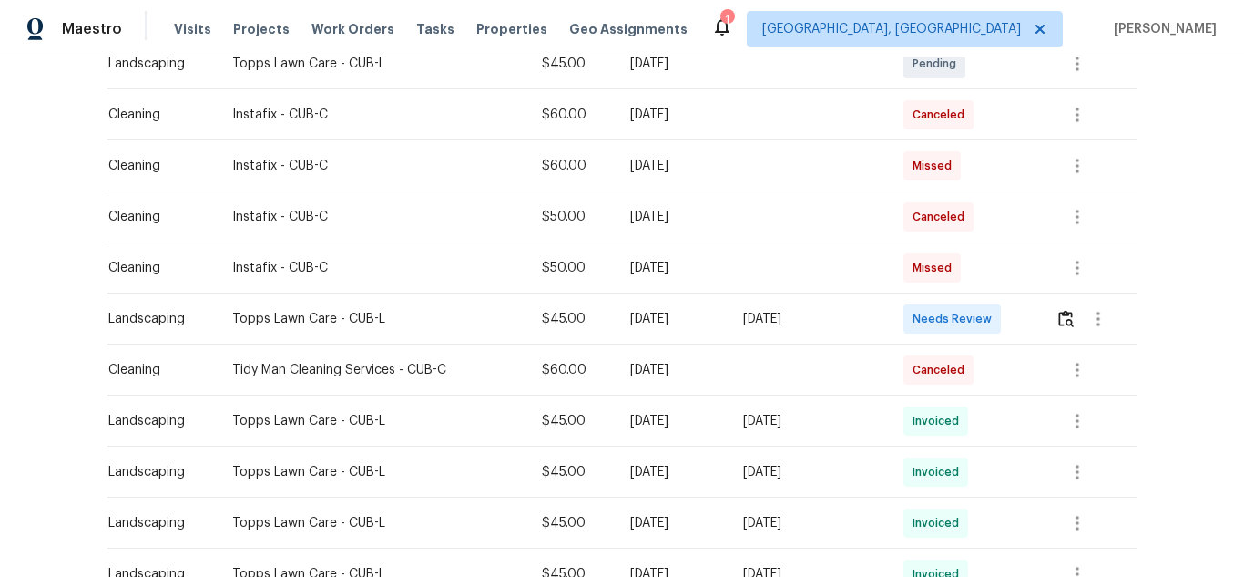
scroll to position [425, 0]
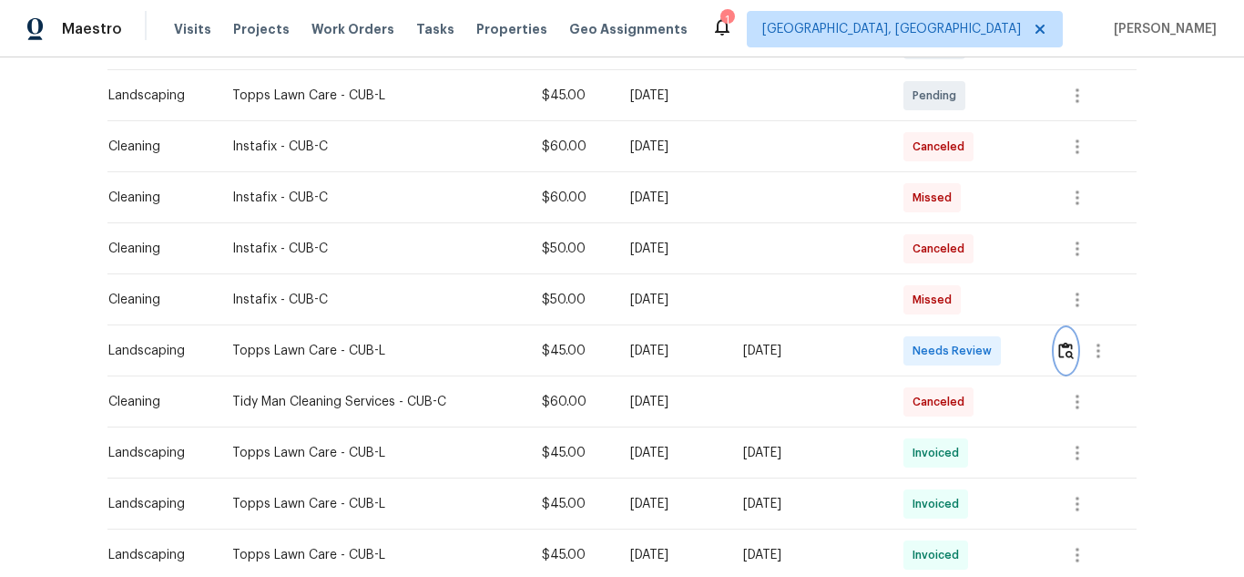
click at [1062, 349] on img "button" at bounding box center [1065, 350] width 15 height 17
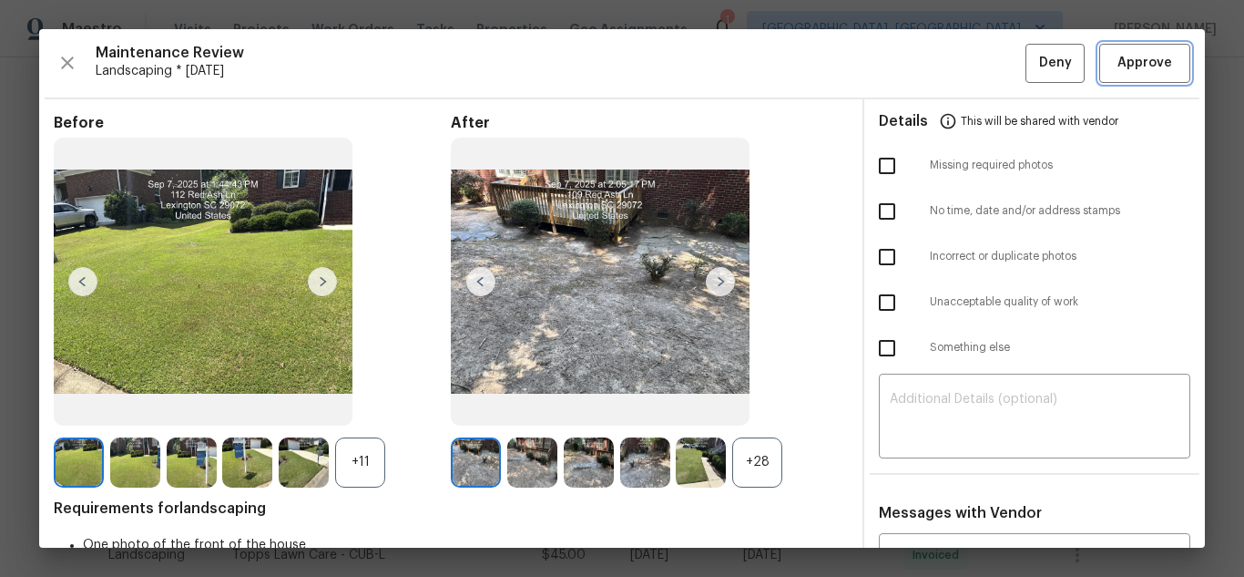
drag, startPoint x: 1133, startPoint y: 65, endPoint x: 1150, endPoint y: 104, distance: 42.8
click at [1133, 65] on span "Approve" at bounding box center [1145, 63] width 55 height 23
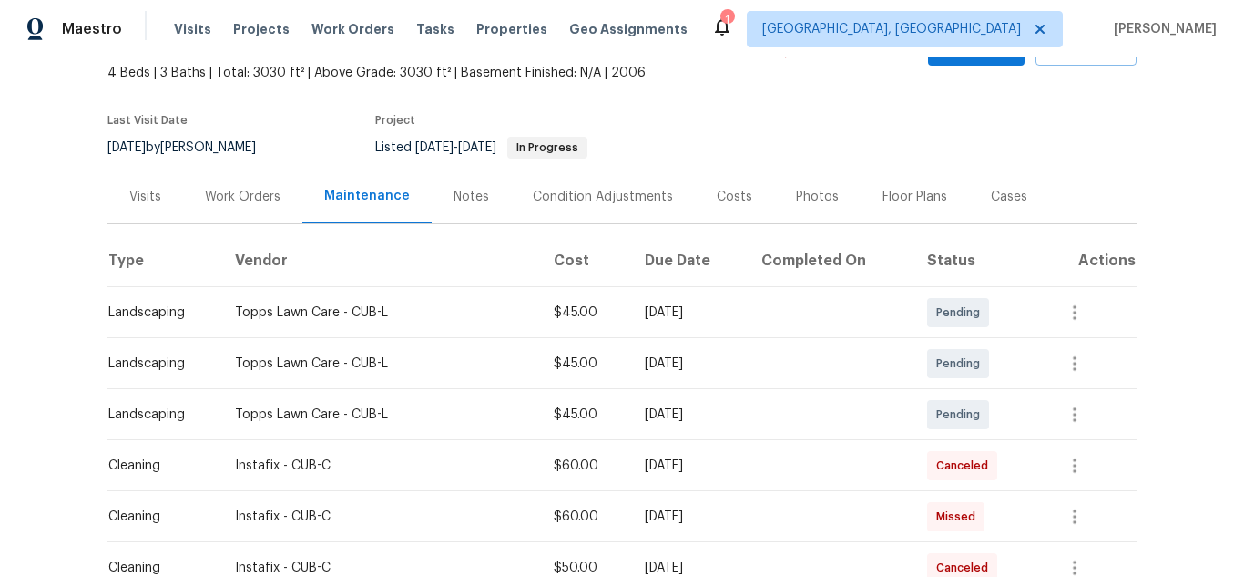
scroll to position [455, 0]
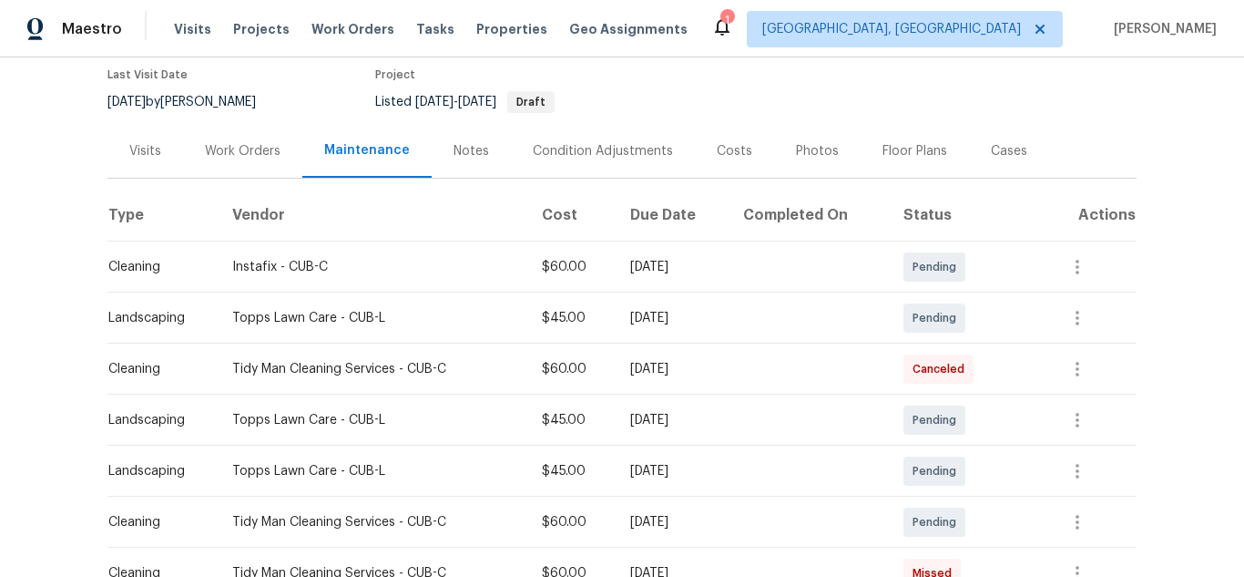
scroll to position [243, 0]
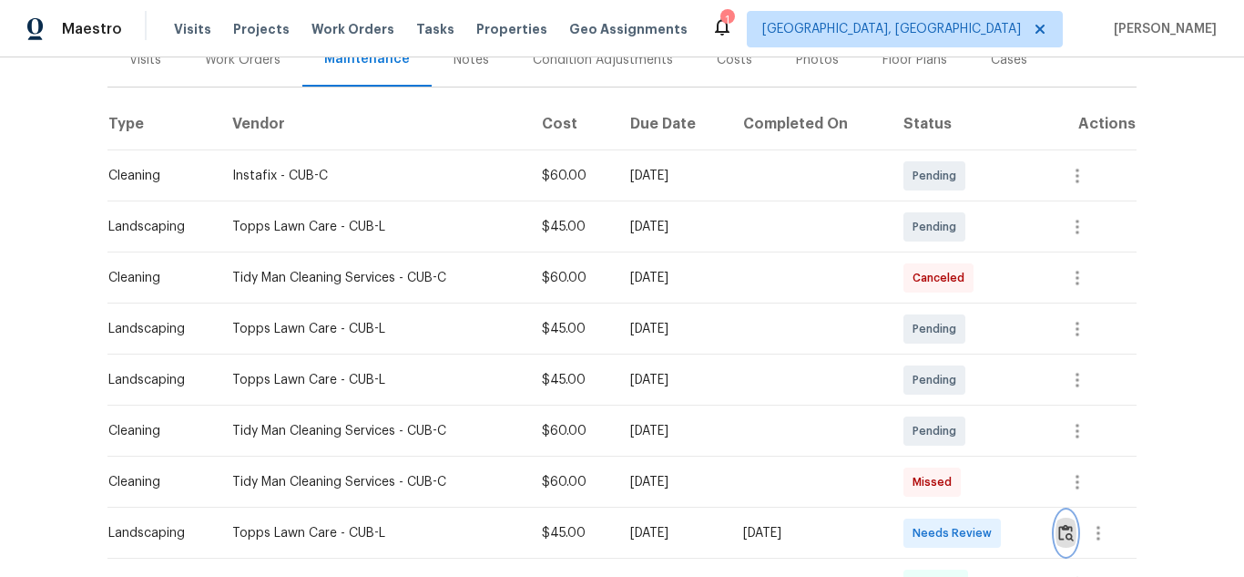
click at [1063, 527] on img "button" at bounding box center [1065, 532] width 15 height 17
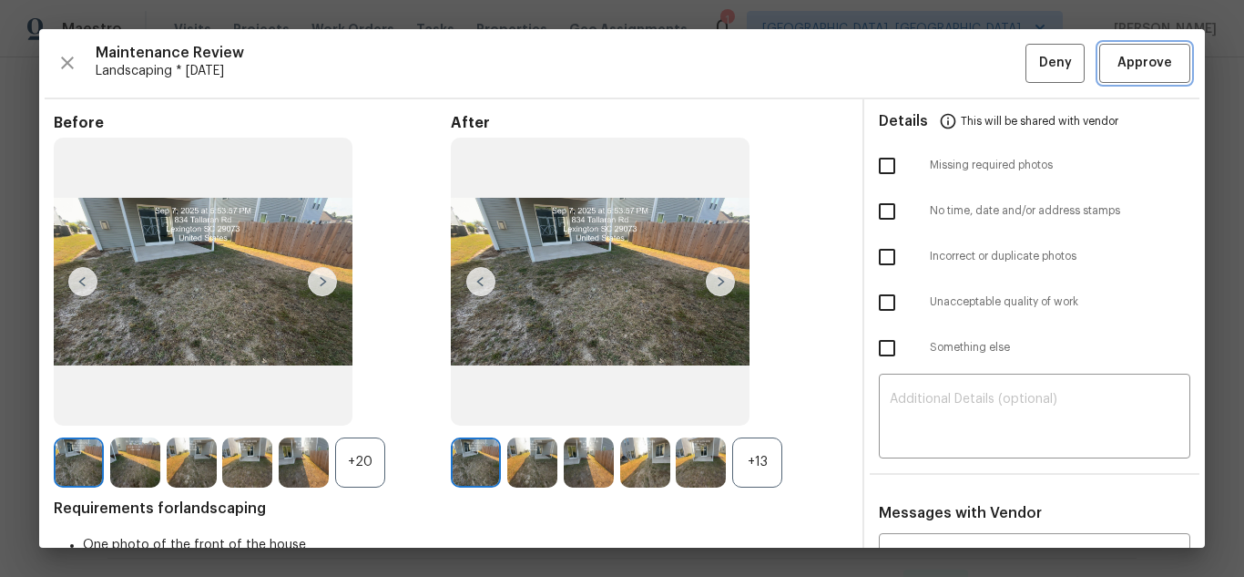
drag, startPoint x: 1115, startPoint y: 61, endPoint x: 1229, endPoint y: 180, distance: 164.9
click at [1118, 61] on span "Approve" at bounding box center [1145, 63] width 55 height 23
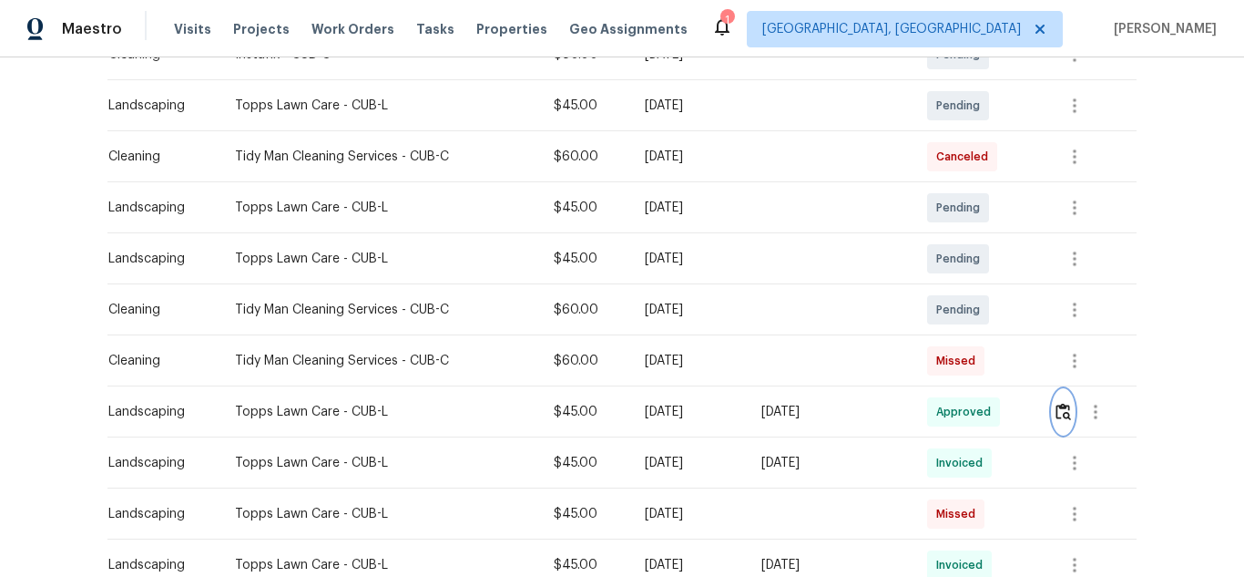
scroll to position [455, 0]
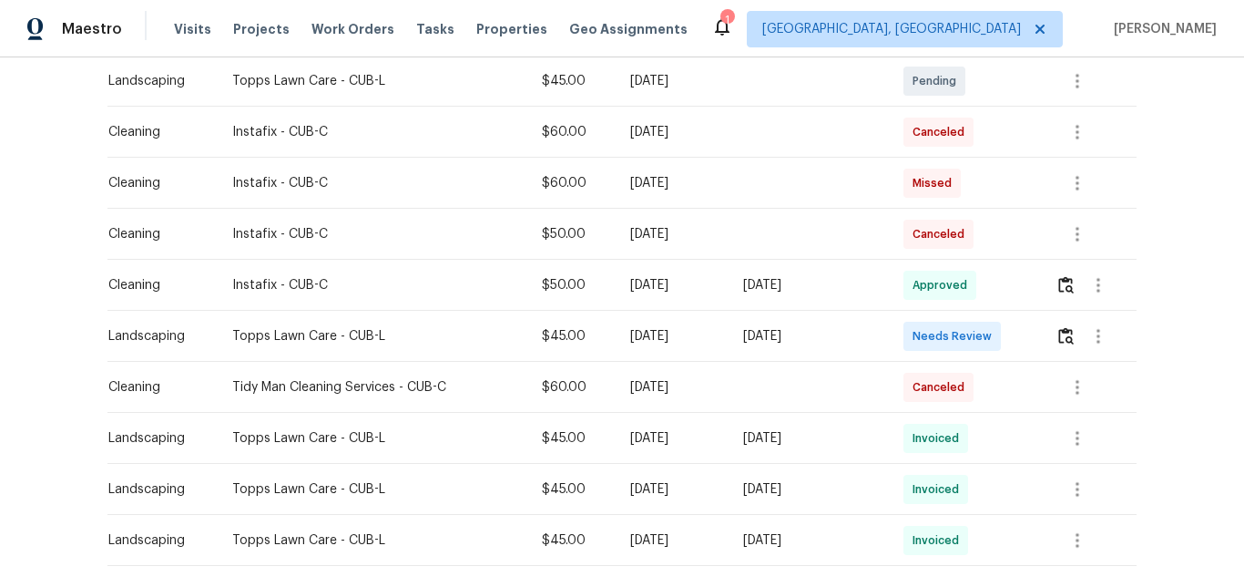
scroll to position [425, 0]
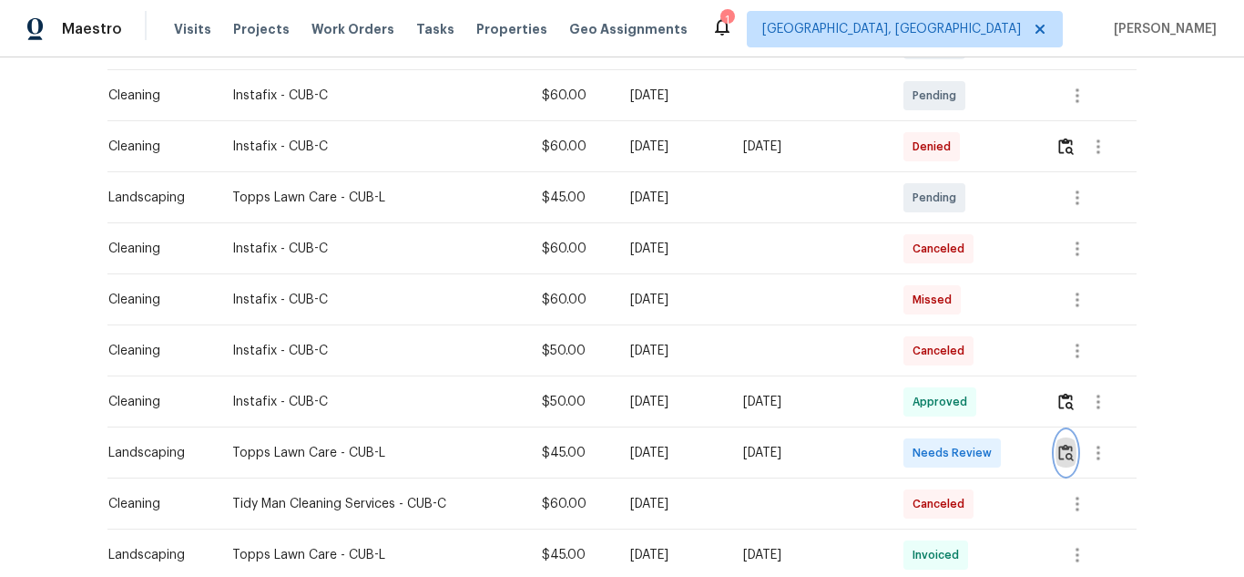
click at [1064, 448] on img "button" at bounding box center [1065, 452] width 15 height 17
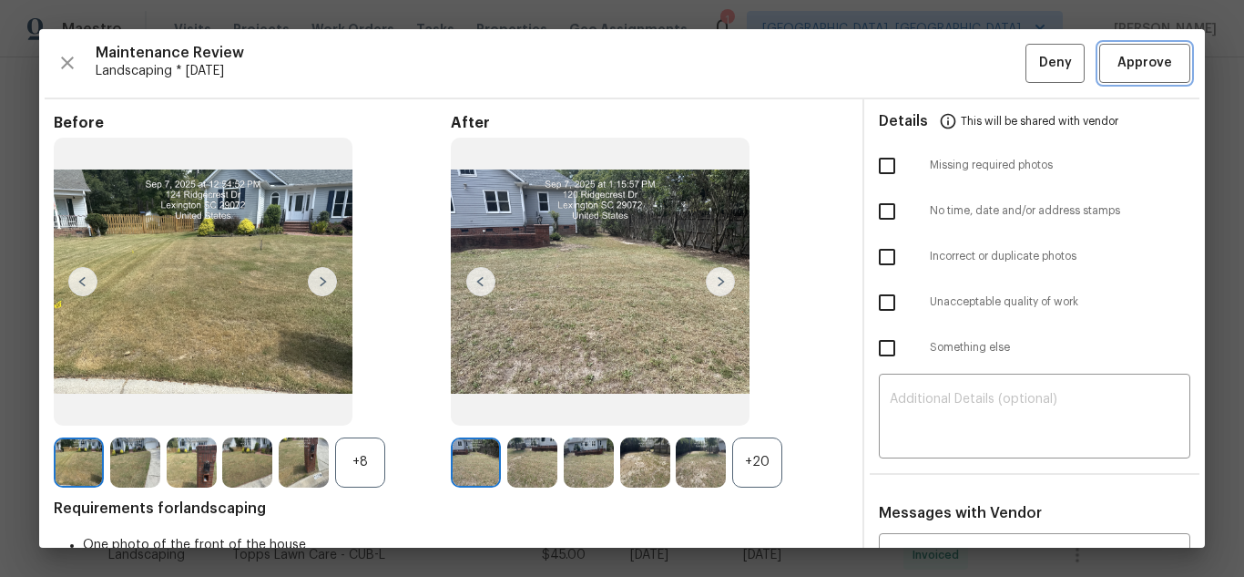
click at [1124, 77] on button "Approve" at bounding box center [1144, 63] width 91 height 39
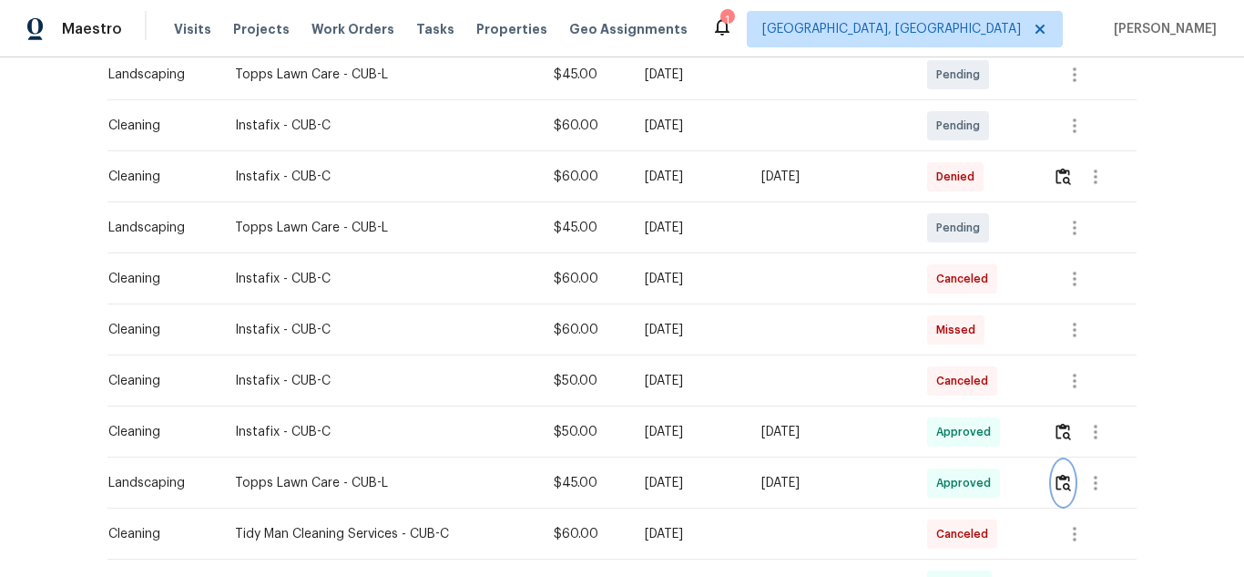
scroll to position [455, 0]
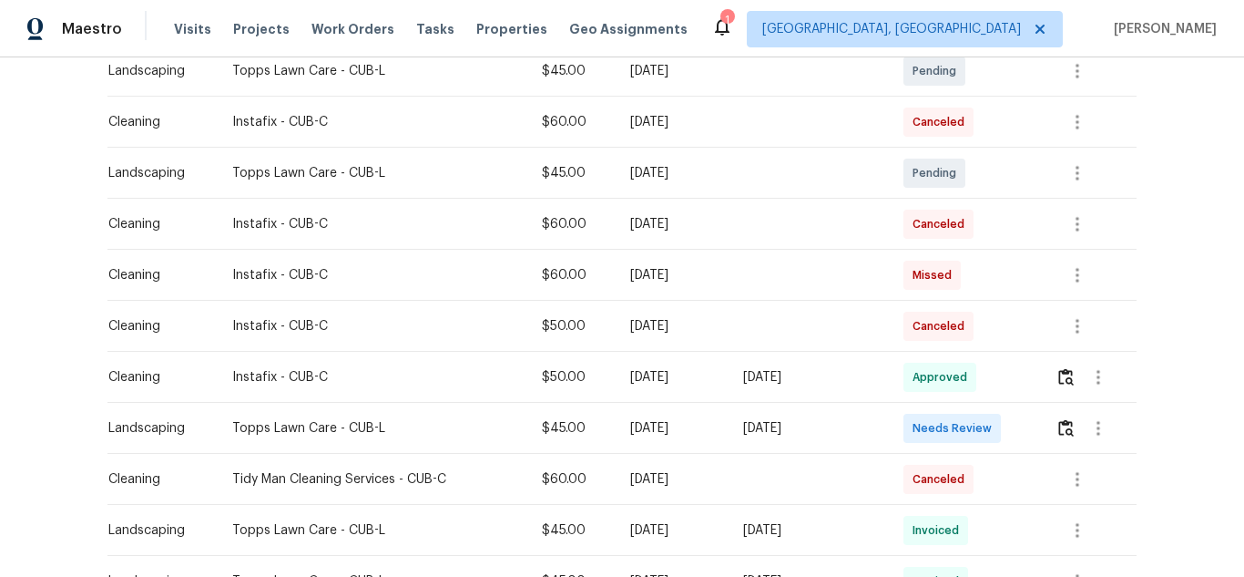
scroll to position [334, 0]
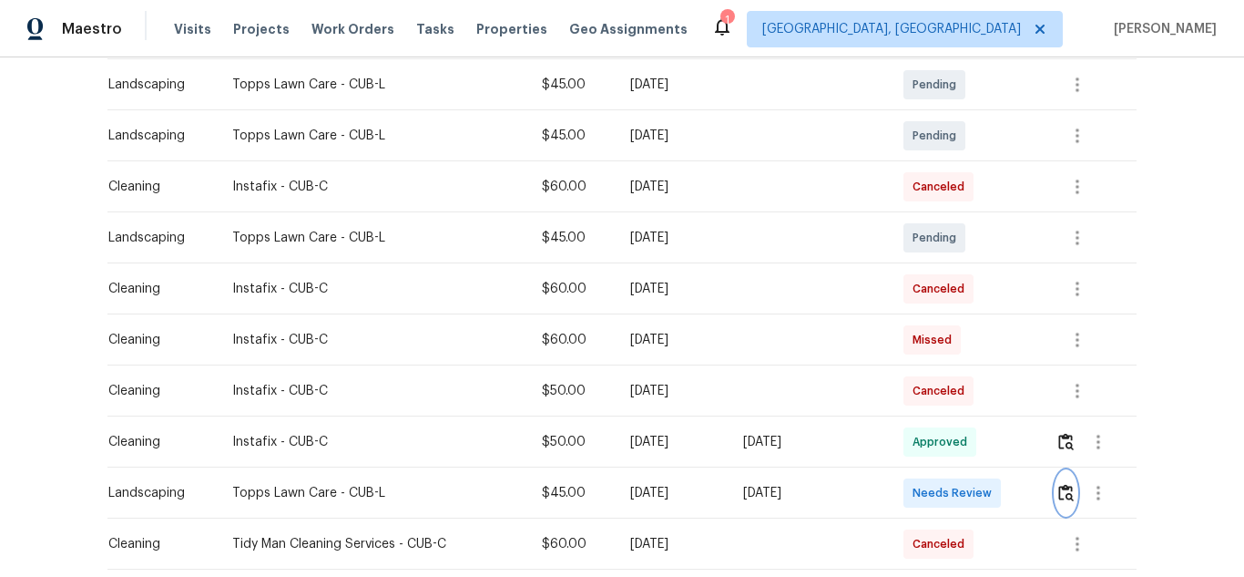
click at [1068, 486] on img "button" at bounding box center [1065, 492] width 15 height 17
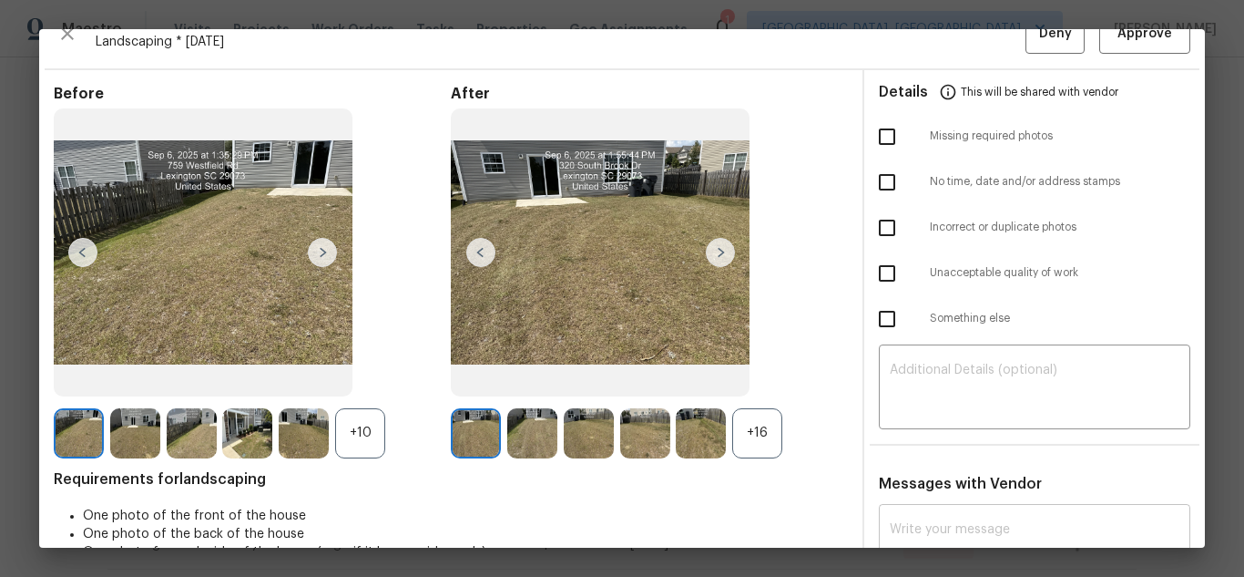
scroll to position [0, 0]
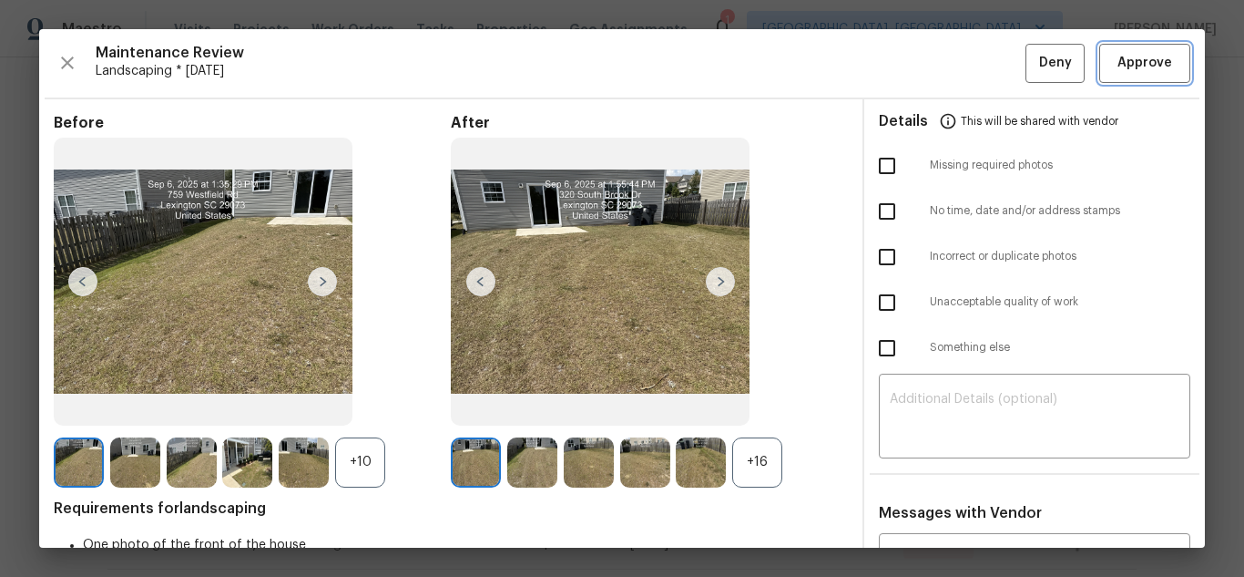
click at [1118, 69] on span "Approve" at bounding box center [1145, 63] width 55 height 23
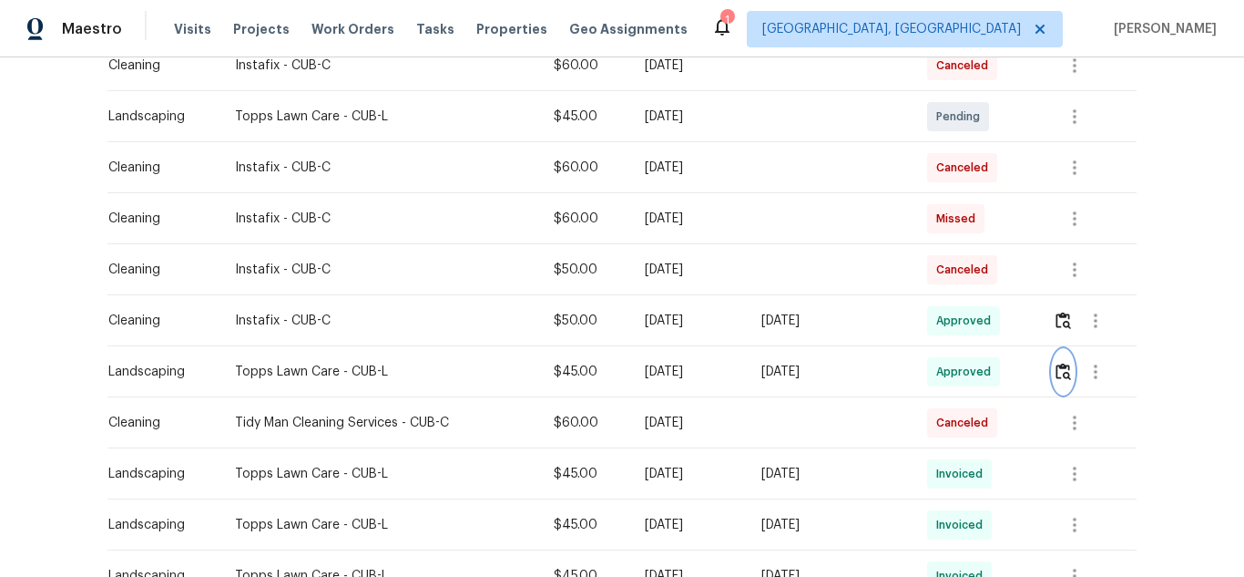
scroll to position [638, 0]
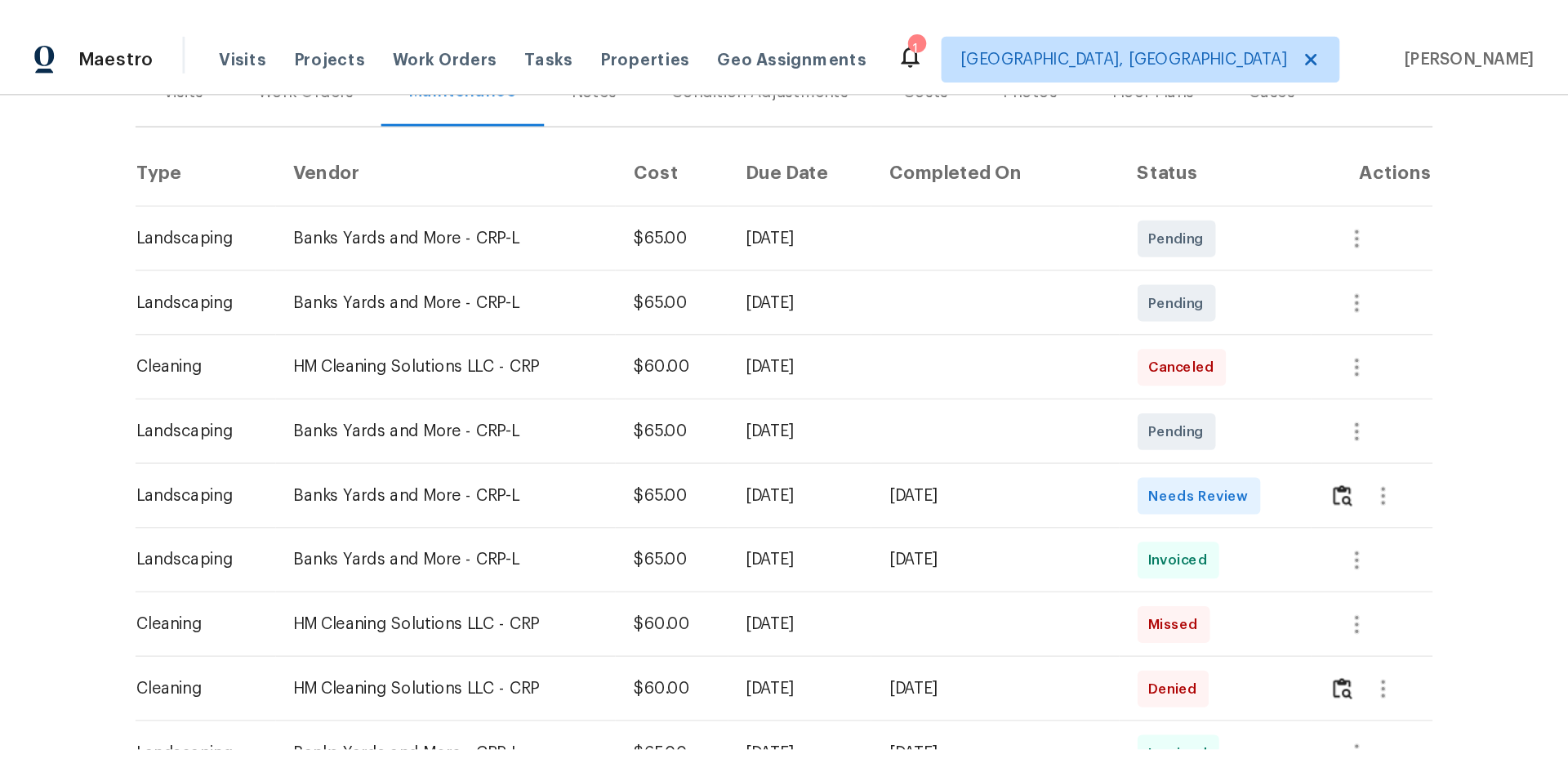
scroll to position [218, 0]
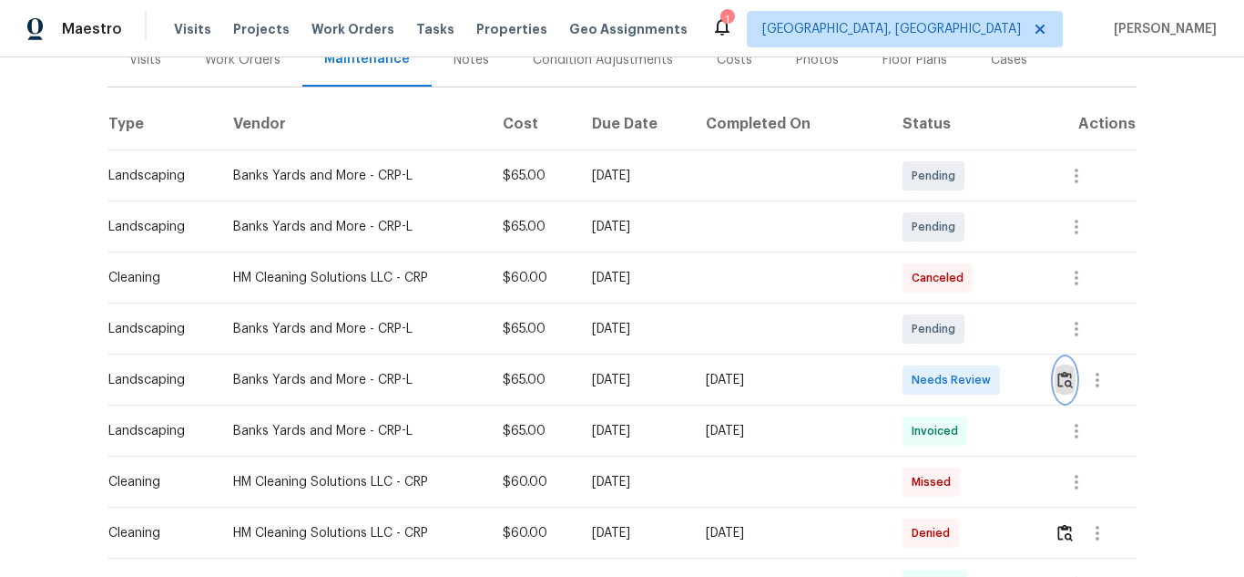
click at [1058, 381] on img "button" at bounding box center [1065, 379] width 15 height 17
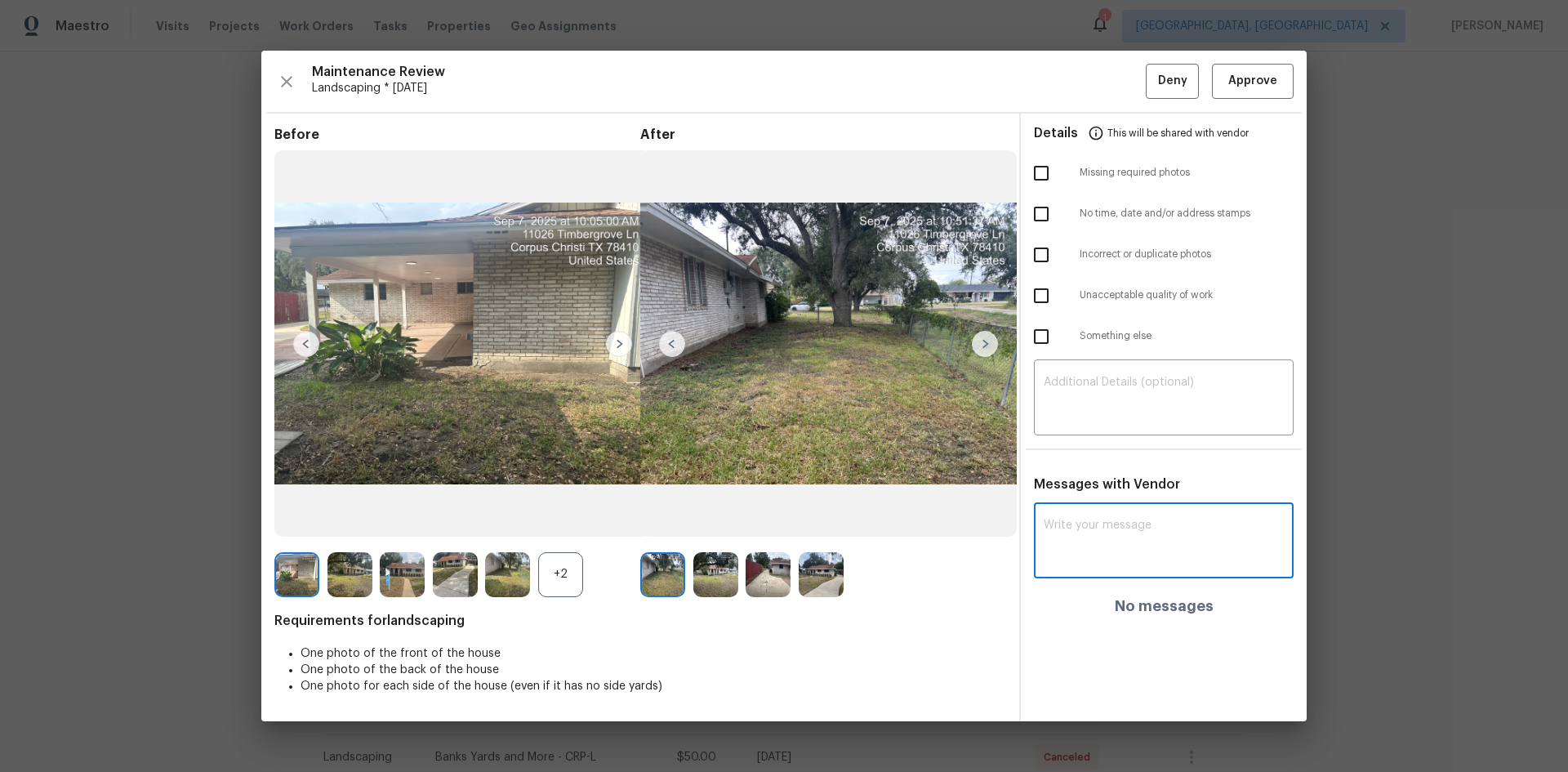
click at [1061, 516] on textarea at bounding box center [1164, 542] width 240 height 46
paste textarea "Maintenance Audit Team: Hello! Unfortunately, this landscaping visit completed …"
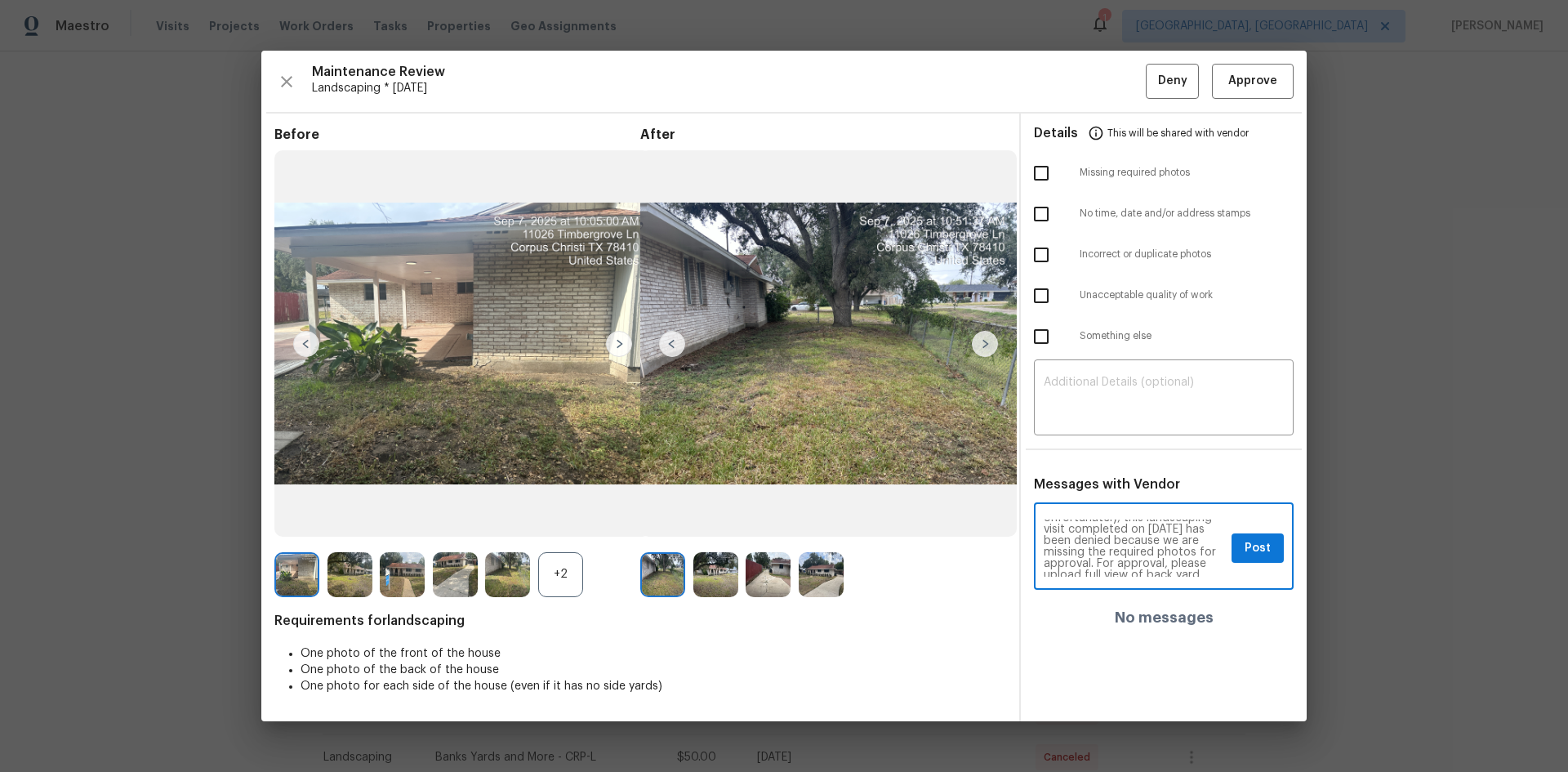
scroll to position [0, 0]
type textarea "Maintenance Audit Team: Hello! Unfortunately, this landscaping visit completed …"
click at [1056, 423] on div "​" at bounding box center [1164, 399] width 260 height 72
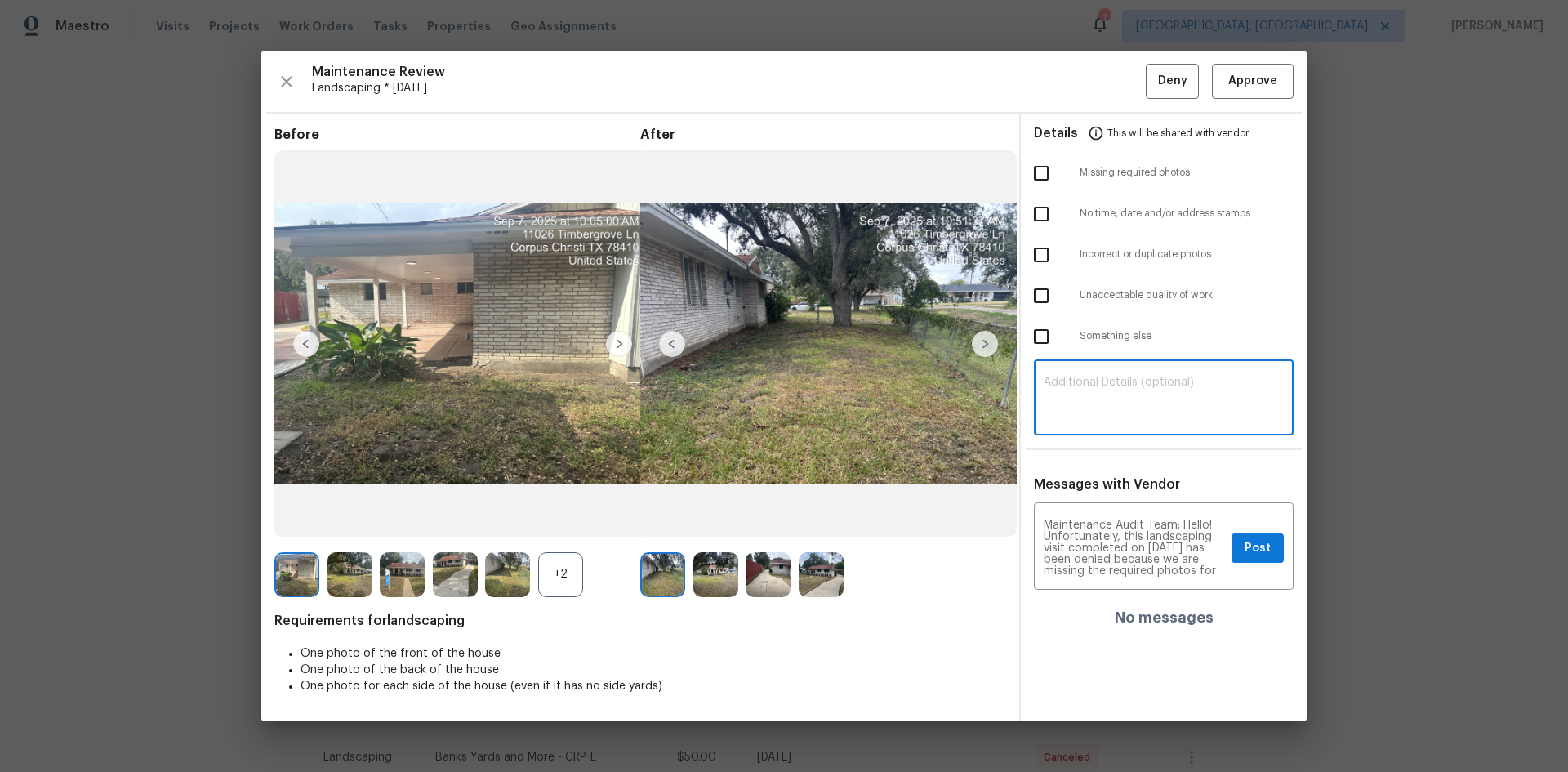
paste textarea "Maintenance Audit Team: Hello! Unfortunately, this landscaping visit completed …"
type textarea "Maintenance Audit Team: Hello! Unfortunately, this landscaping visit completed …"
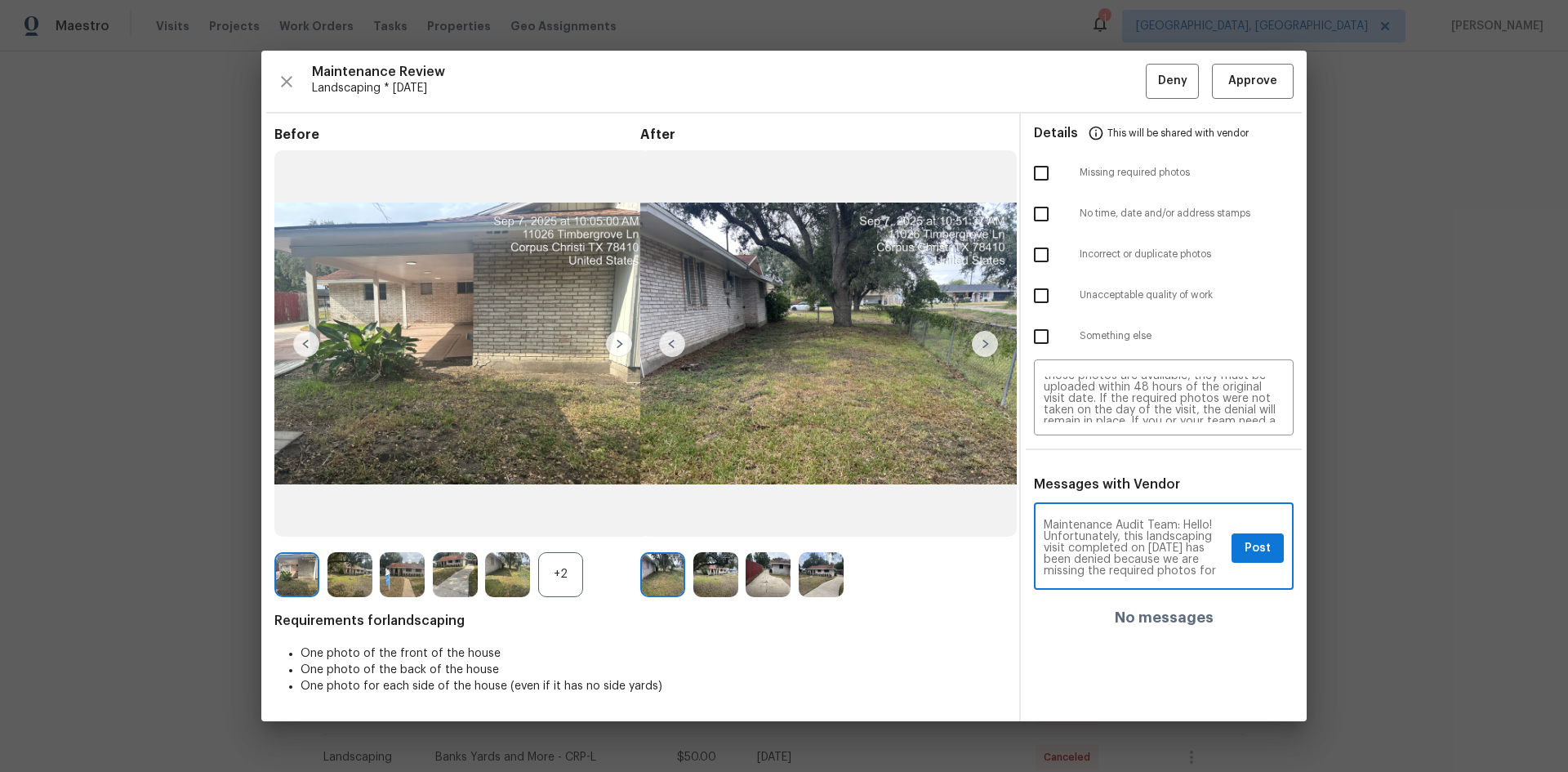
scroll to position [32, 0]
click at [1114, 516] on span "Post" at bounding box center [1257, 548] width 26 height 21
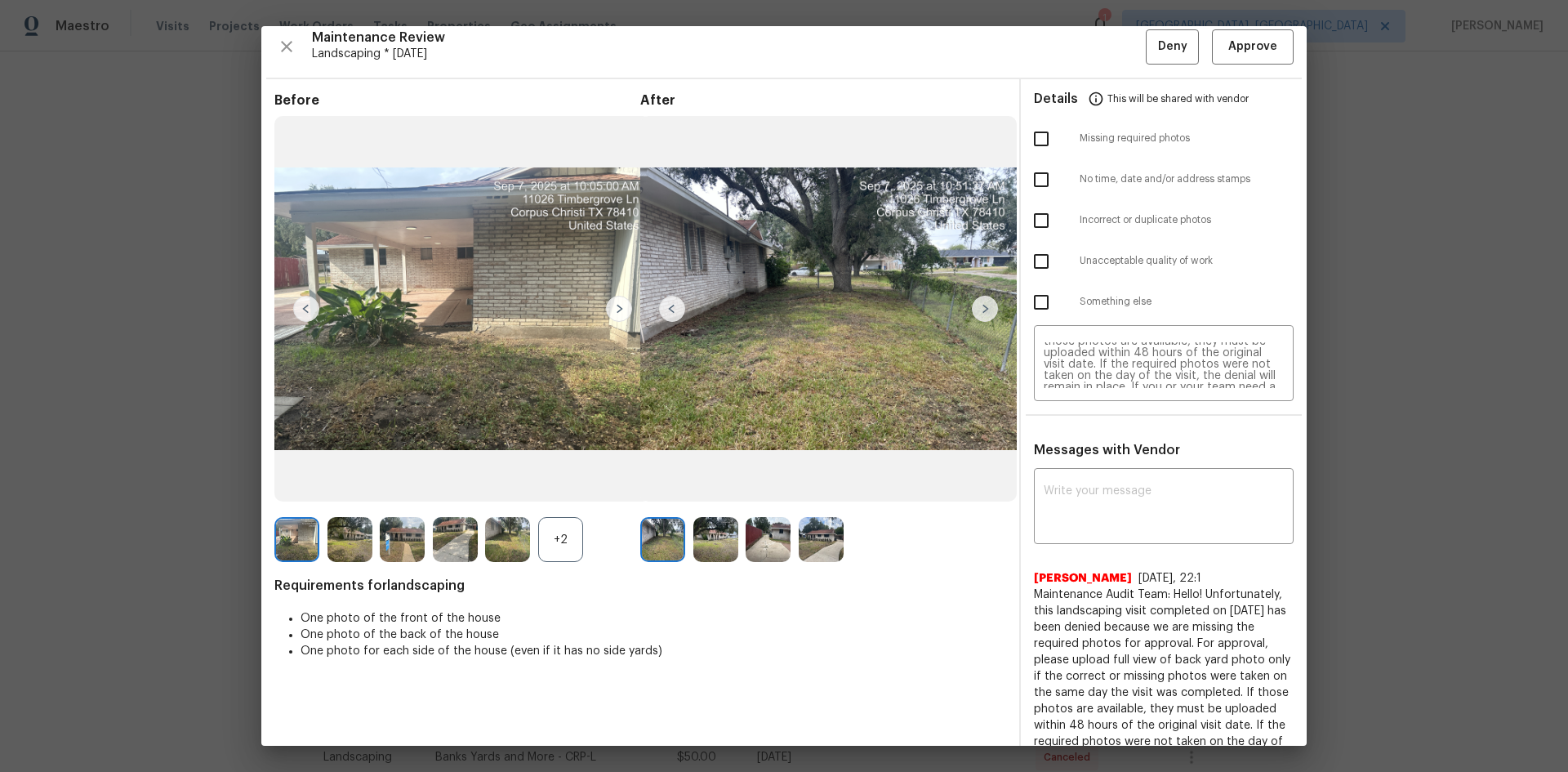
scroll to position [0, 0]
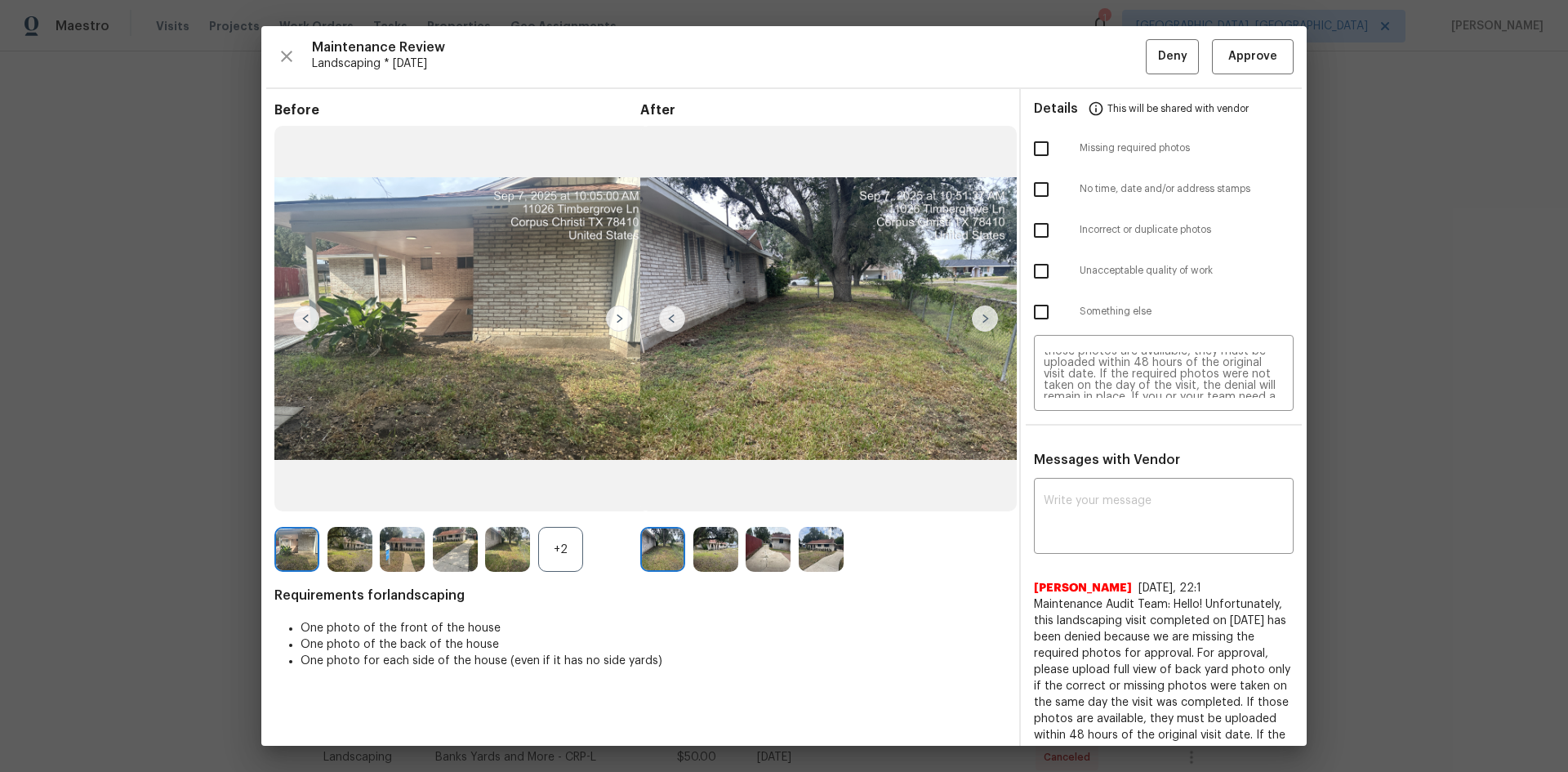
click at [1028, 156] on input "checkbox" at bounding box center [1041, 149] width 34 height 34
checkbox input "true"
click at [1114, 58] on span "Deny" at bounding box center [1173, 56] width 30 height 21
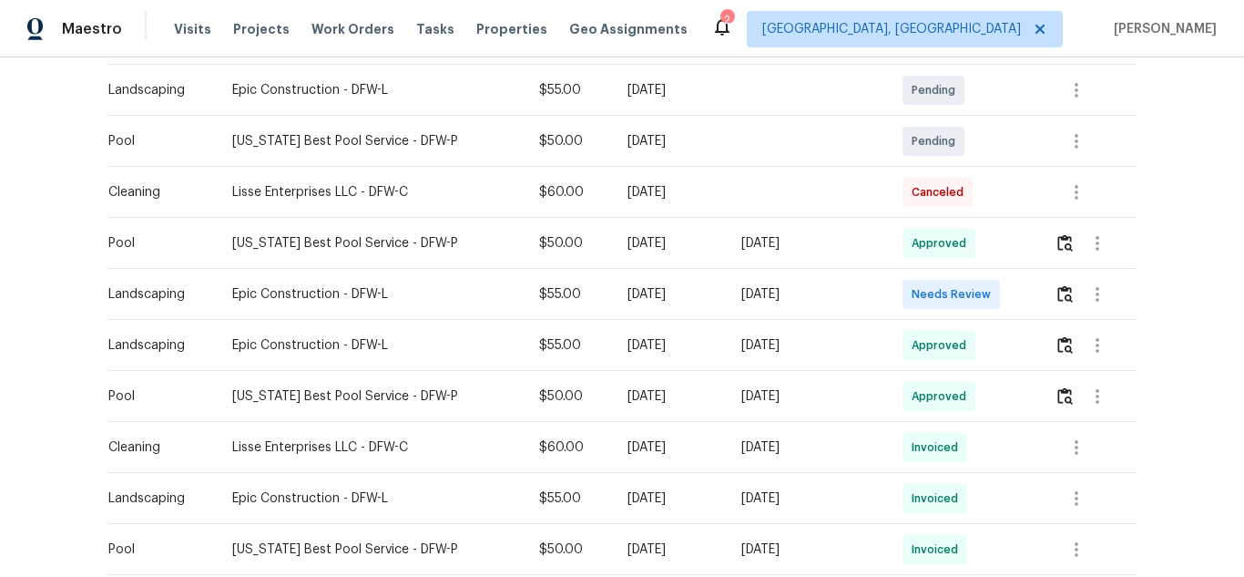
scroll to position [516, 0]
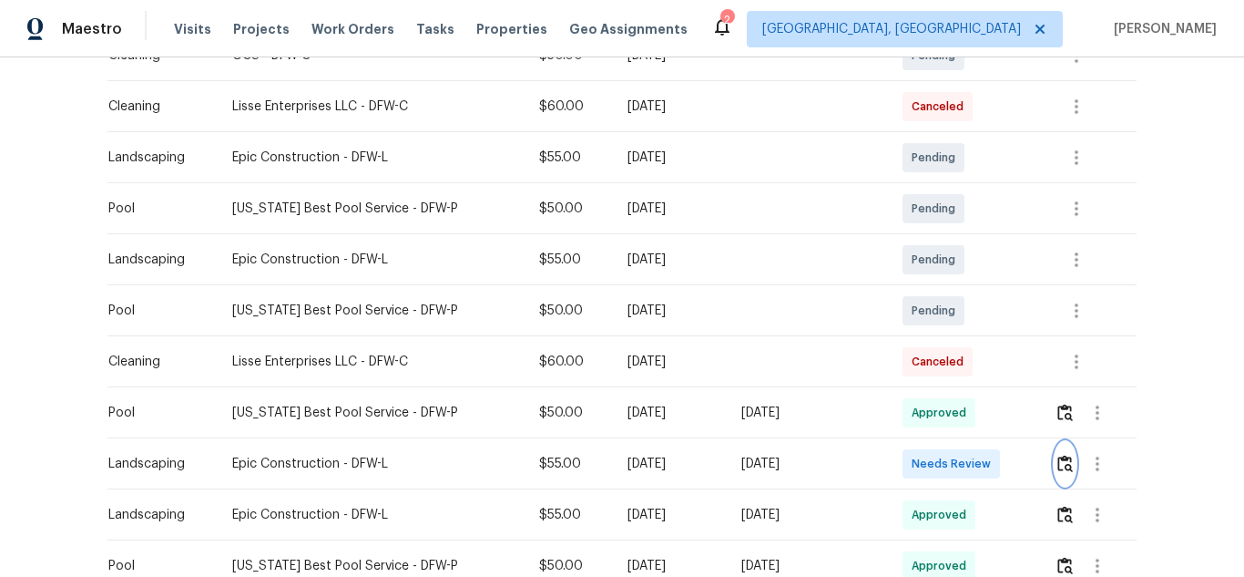
click at [1058, 467] on img "button" at bounding box center [1065, 463] width 15 height 17
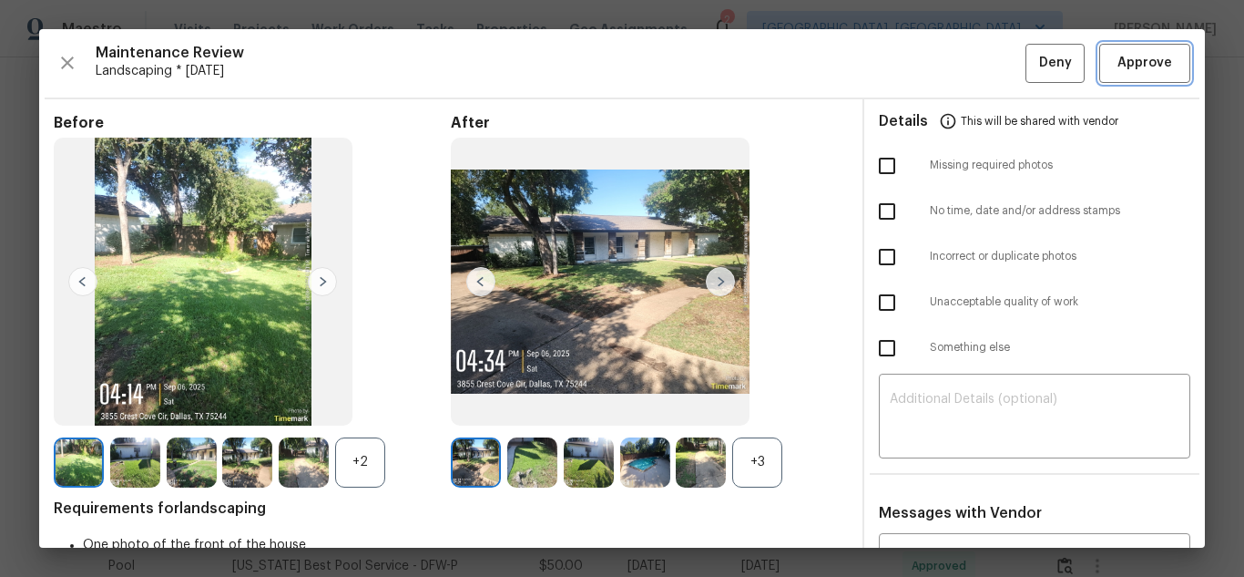
click at [1138, 70] on span "Approve" at bounding box center [1145, 63] width 55 height 23
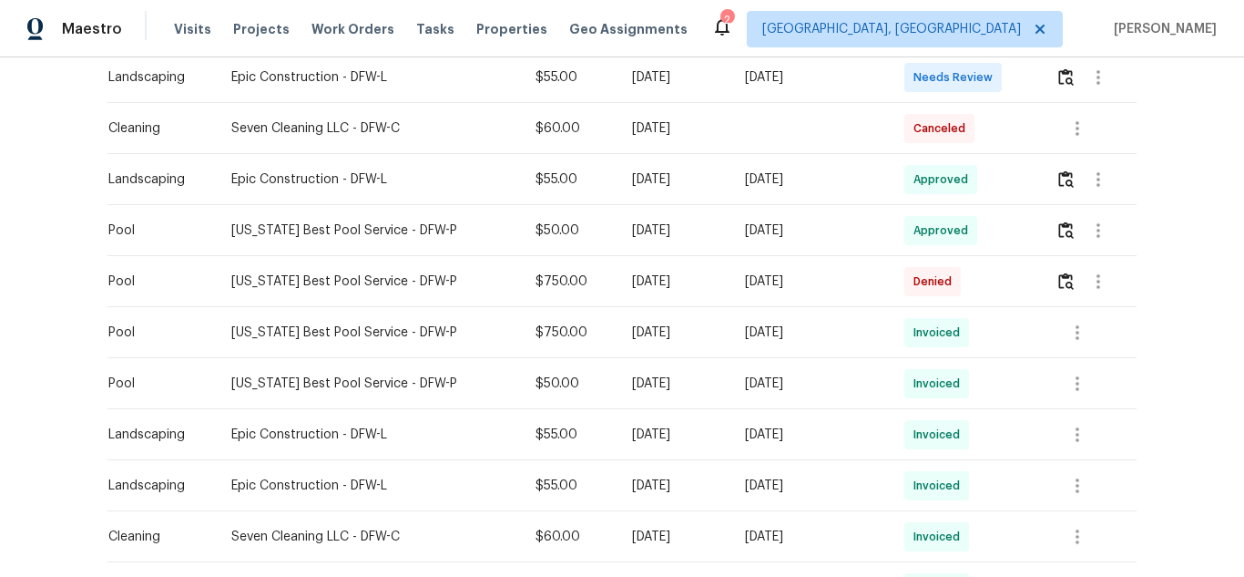
scroll to position [334, 0]
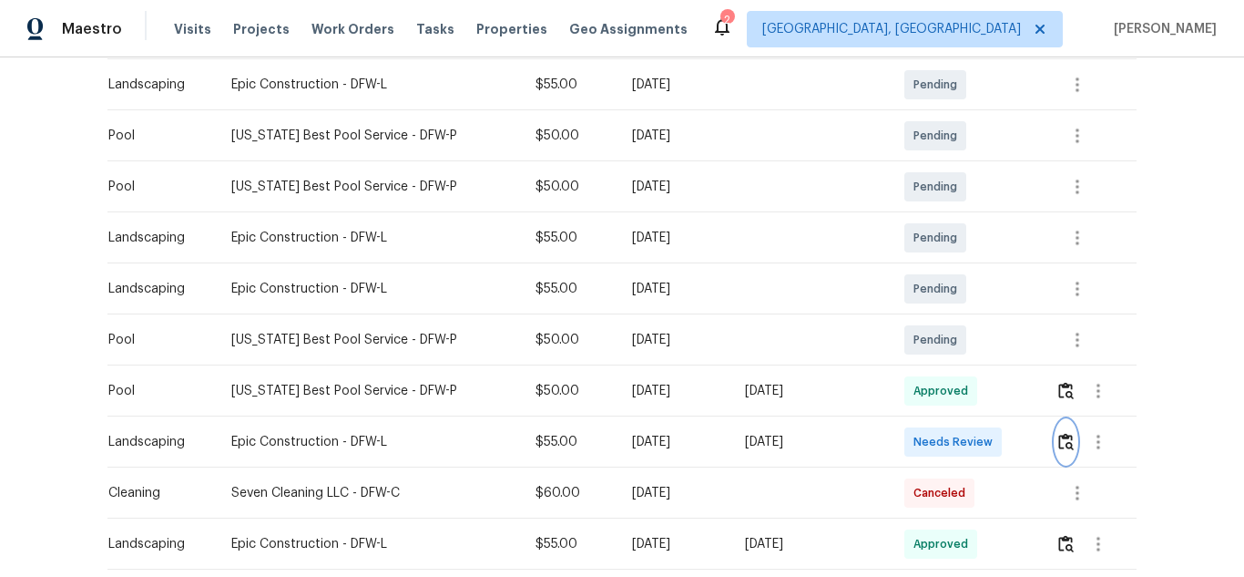
click at [1064, 447] on img "button" at bounding box center [1065, 441] width 15 height 17
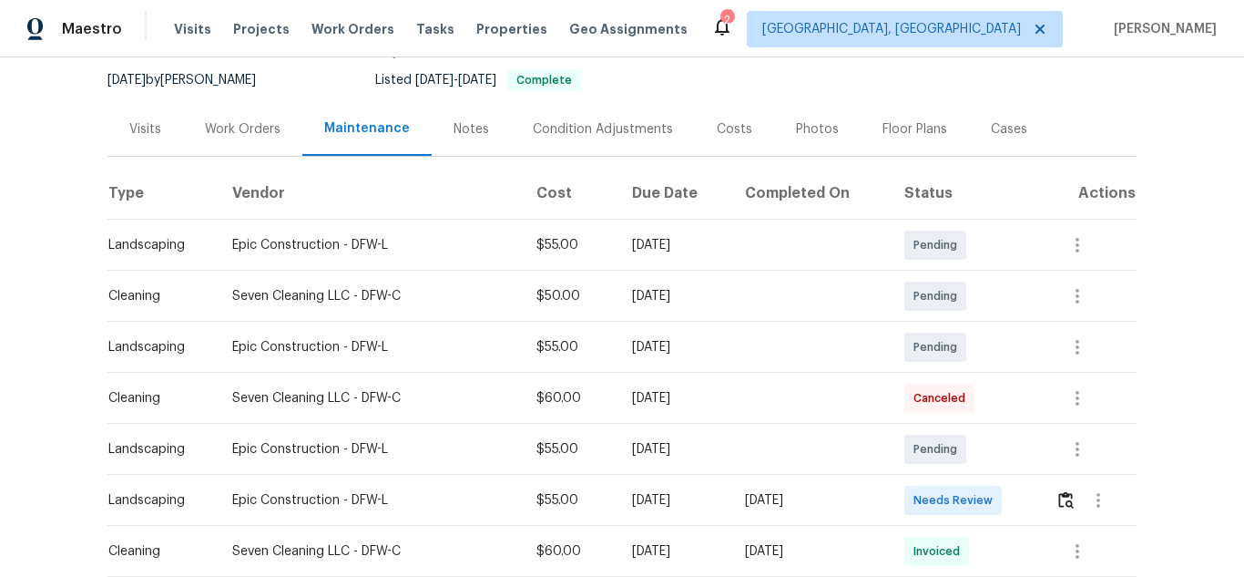
scroll to position [253, 0]
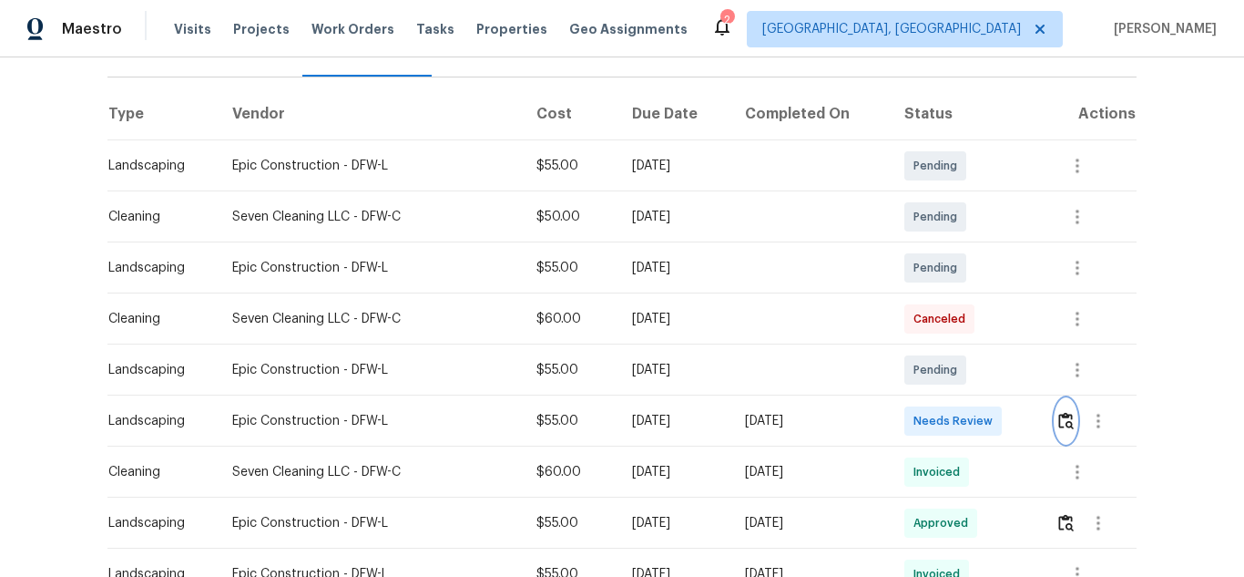
click at [1063, 422] on img "button" at bounding box center [1065, 420] width 15 height 17
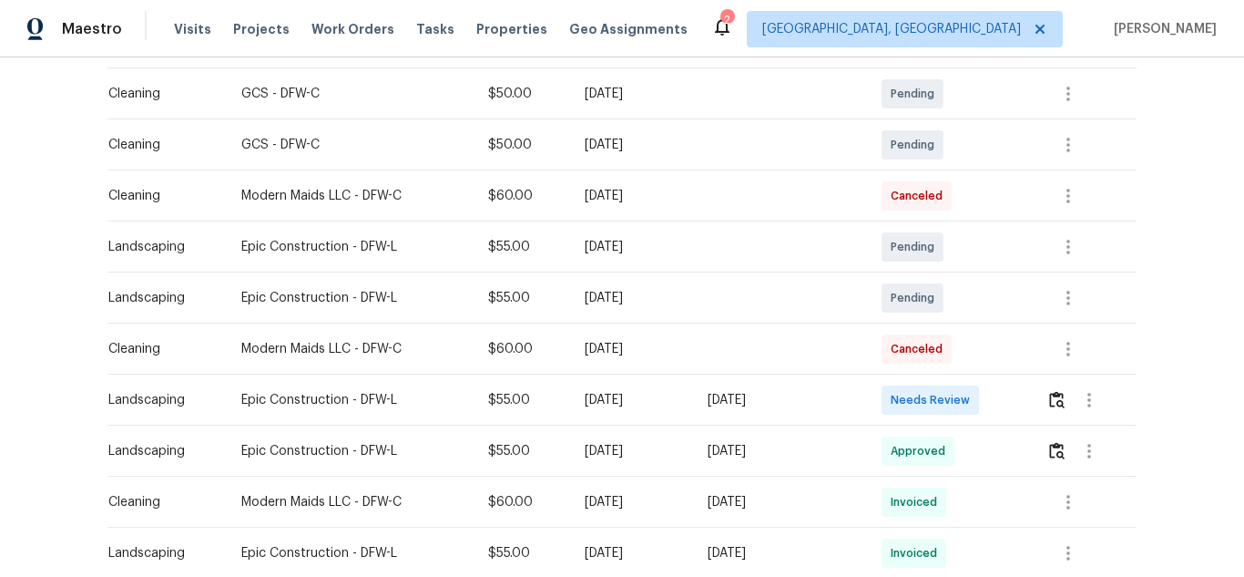
scroll to position [334, 0]
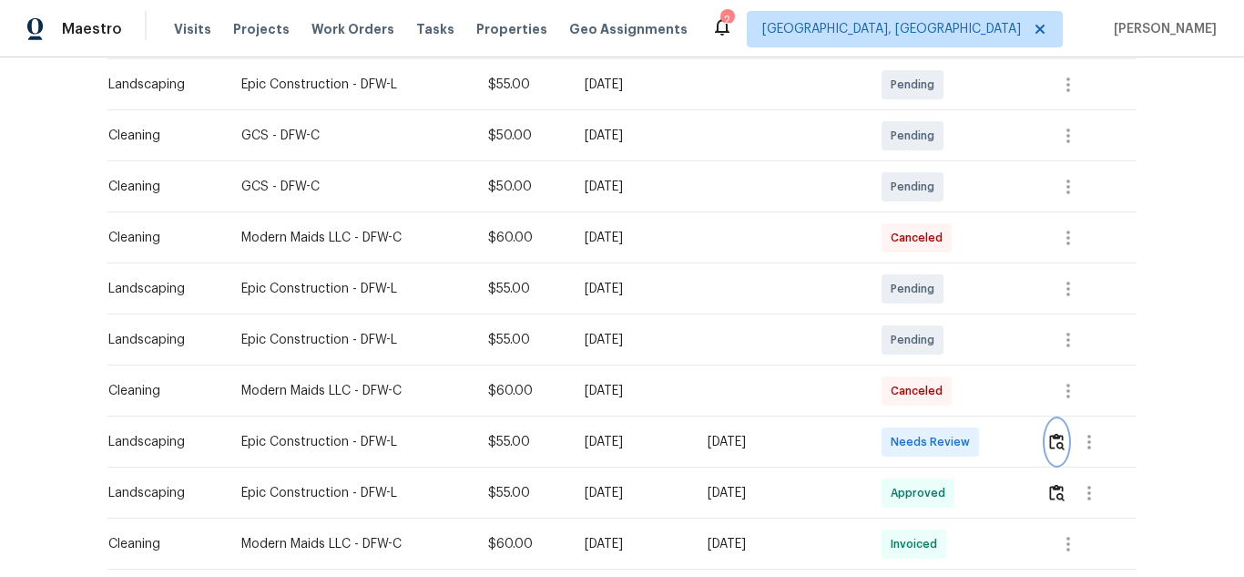
click at [1055, 446] on img "button" at bounding box center [1056, 441] width 15 height 17
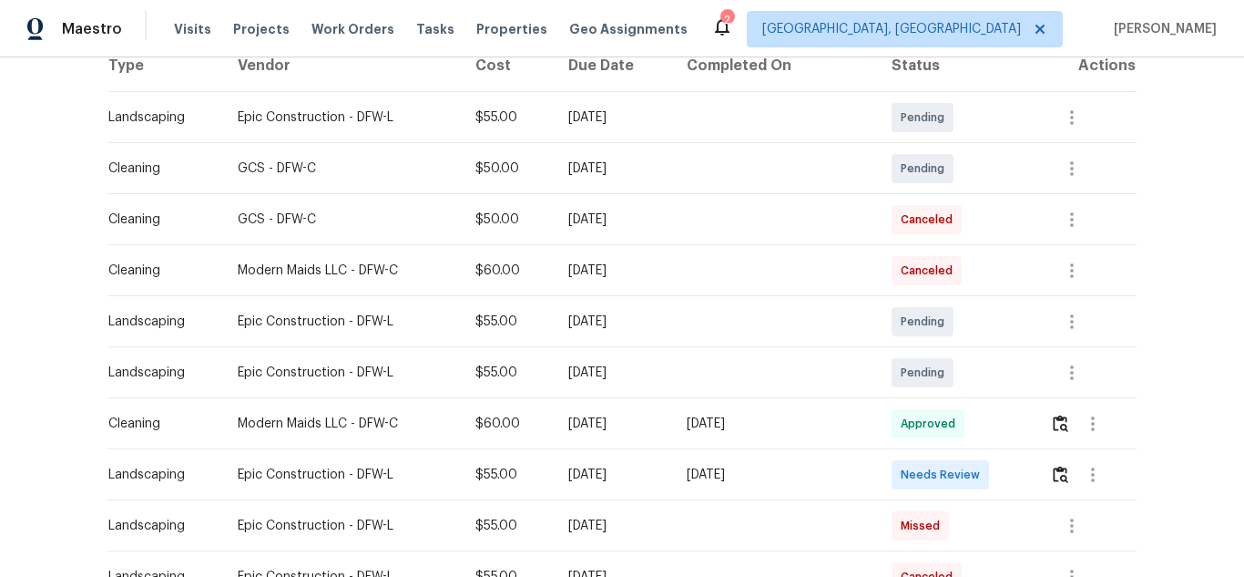
scroll to position [455, 0]
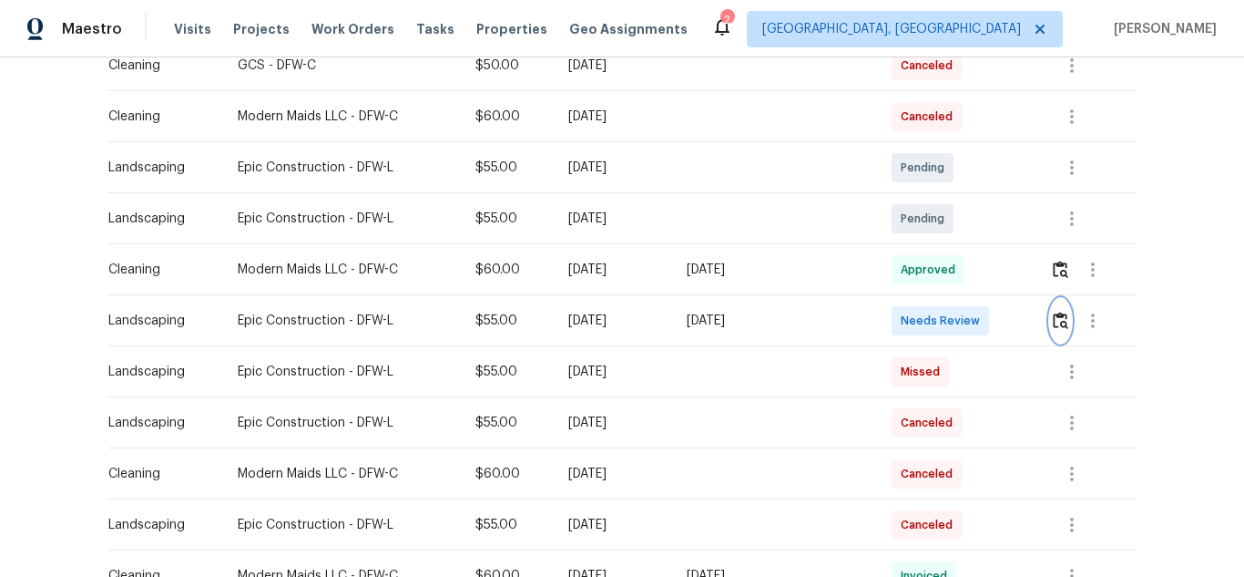
click at [1061, 332] on button "button" at bounding box center [1060, 321] width 21 height 44
